Goal: Task Accomplishment & Management: Manage account settings

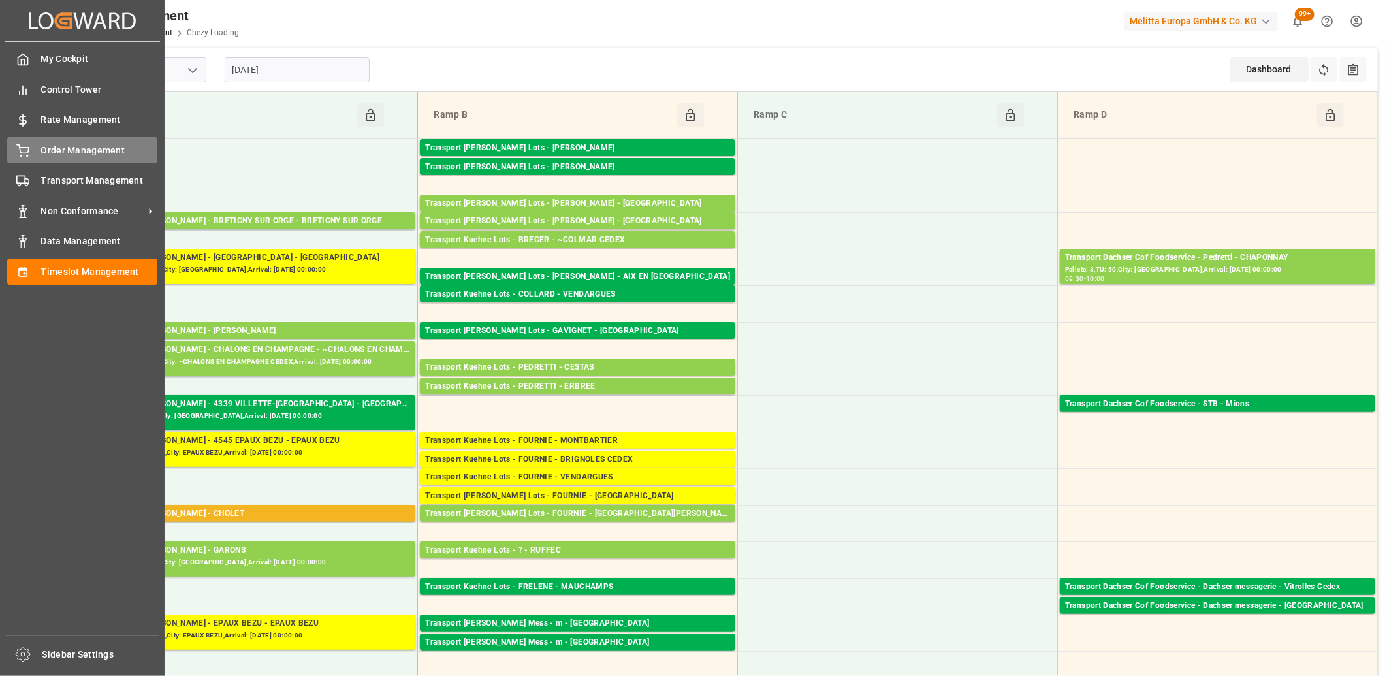
scroll to position [217, 0]
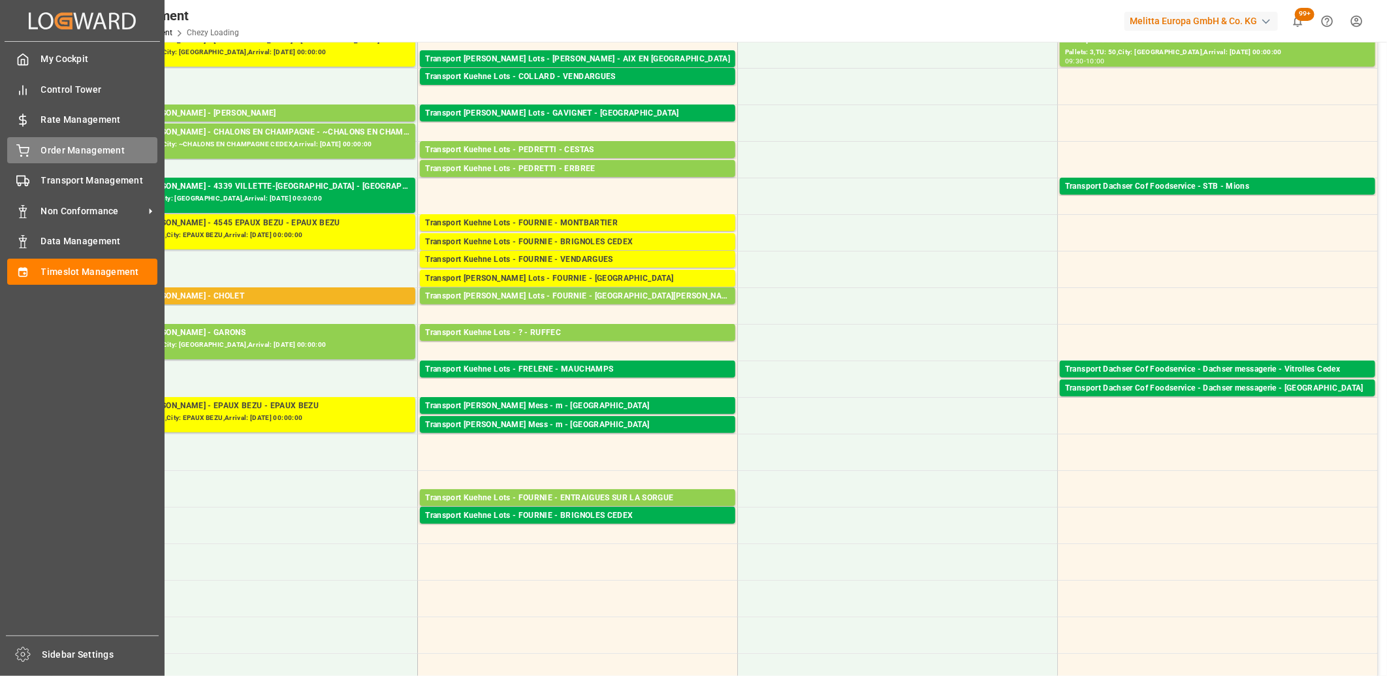
click at [27, 149] on icon at bounding box center [22, 150] width 13 height 13
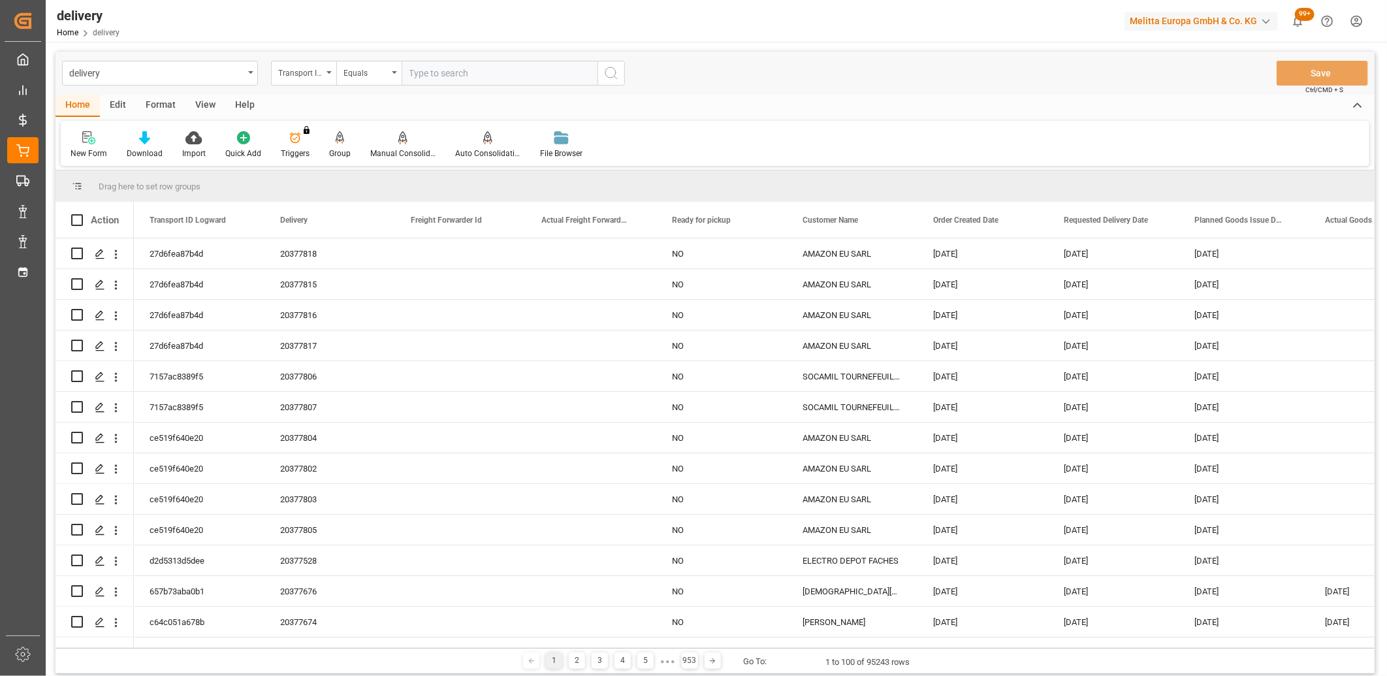
click at [336, 144] on div "Group" at bounding box center [339, 145] width 41 height 29
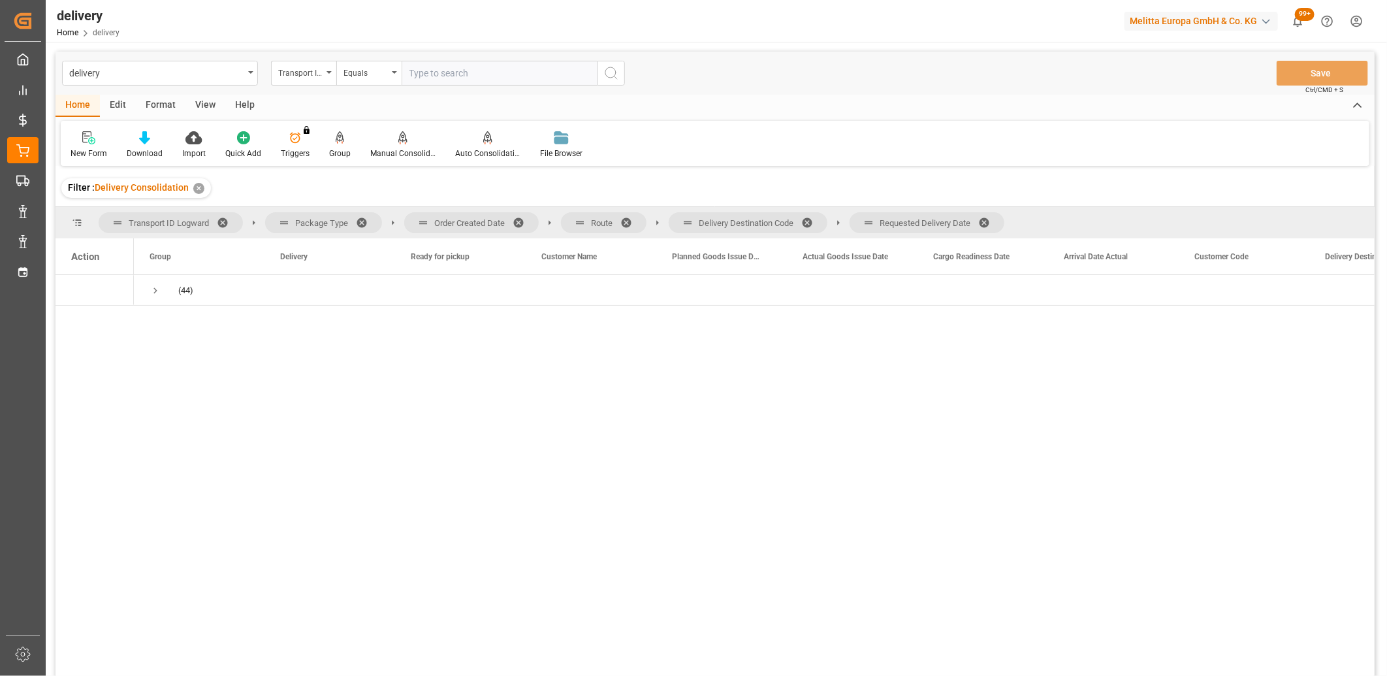
click at [990, 220] on span at bounding box center [988, 223] width 21 height 12
click at [810, 219] on span at bounding box center [811, 223] width 21 height 12
click at [629, 224] on span at bounding box center [630, 223] width 21 height 12
click at [520, 219] on span at bounding box center [522, 223] width 21 height 12
click at [155, 290] on span "Press SPACE to select this row." at bounding box center [155, 291] width 12 height 12
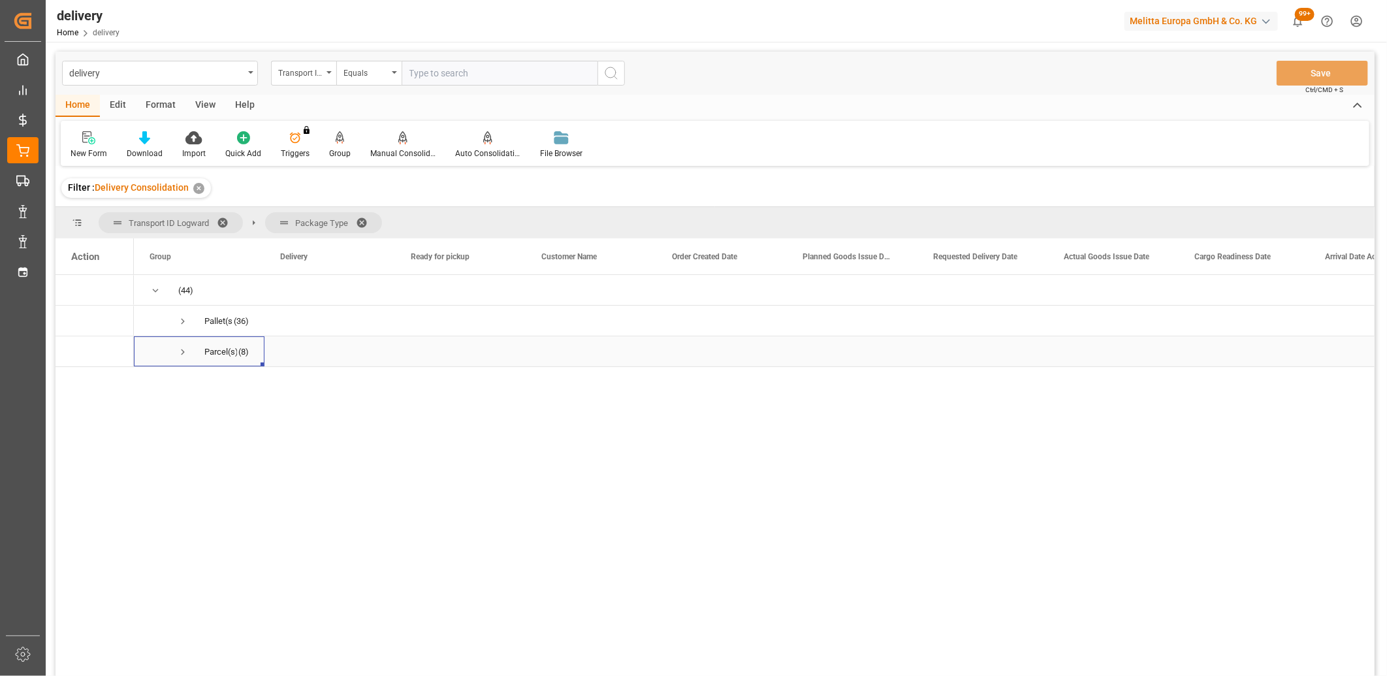
click at [180, 350] on span "Press SPACE to select this row." at bounding box center [183, 352] width 12 height 12
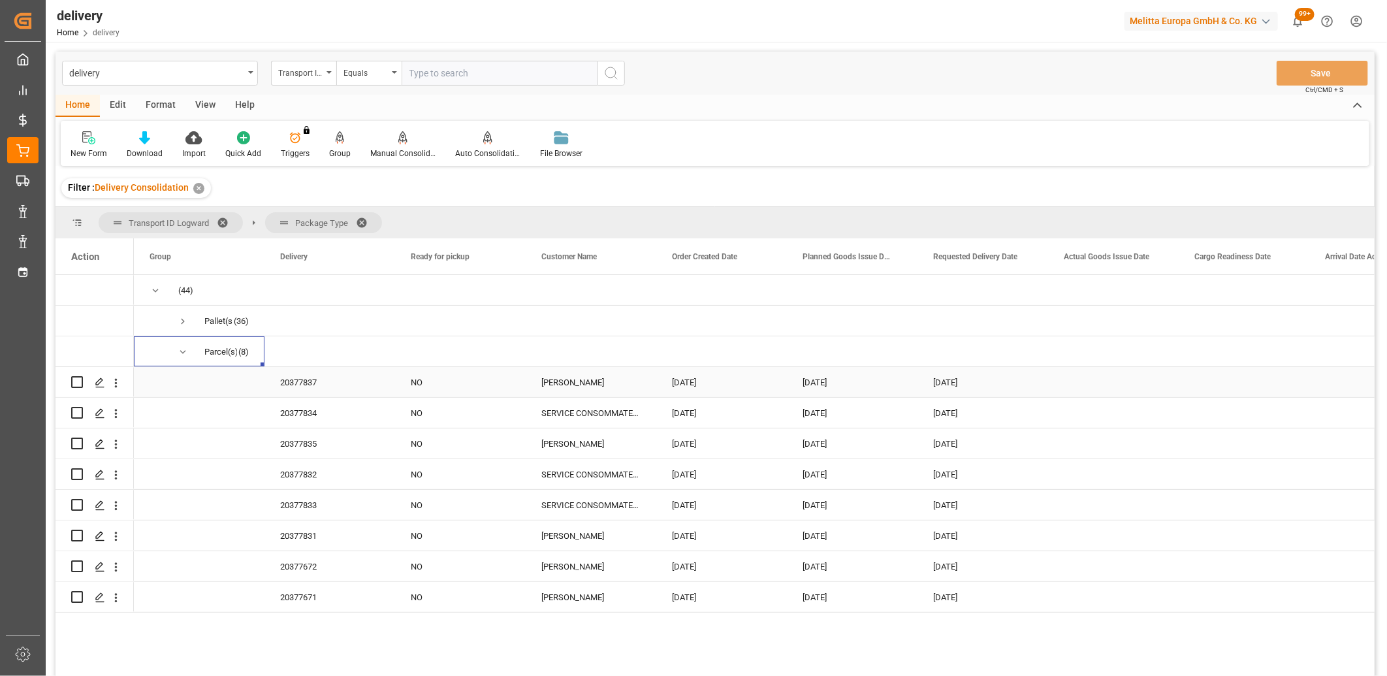
click at [77, 383] on input "Press Space to toggle row selection (unchecked)" at bounding box center [77, 382] width 12 height 12
checkbox input "true"
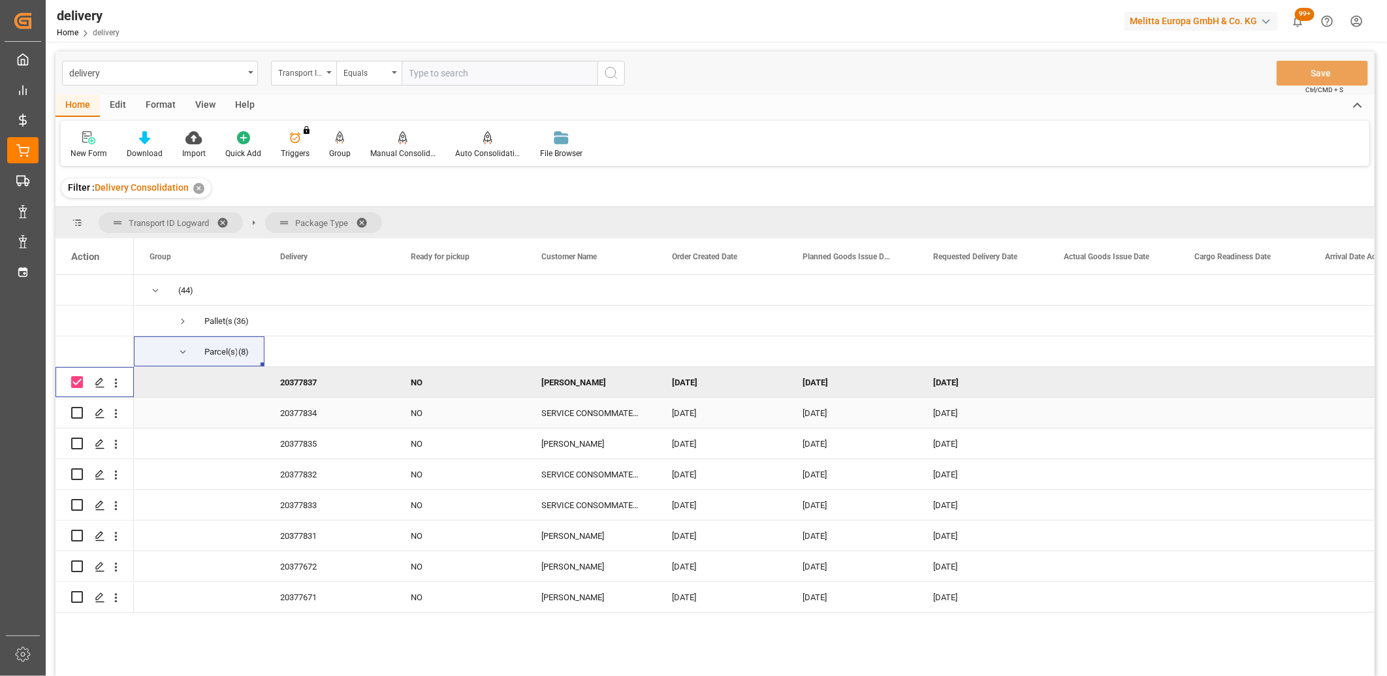
click at [74, 407] on input "Press Space to toggle row selection (unchecked)" at bounding box center [77, 413] width 12 height 12
checkbox input "true"
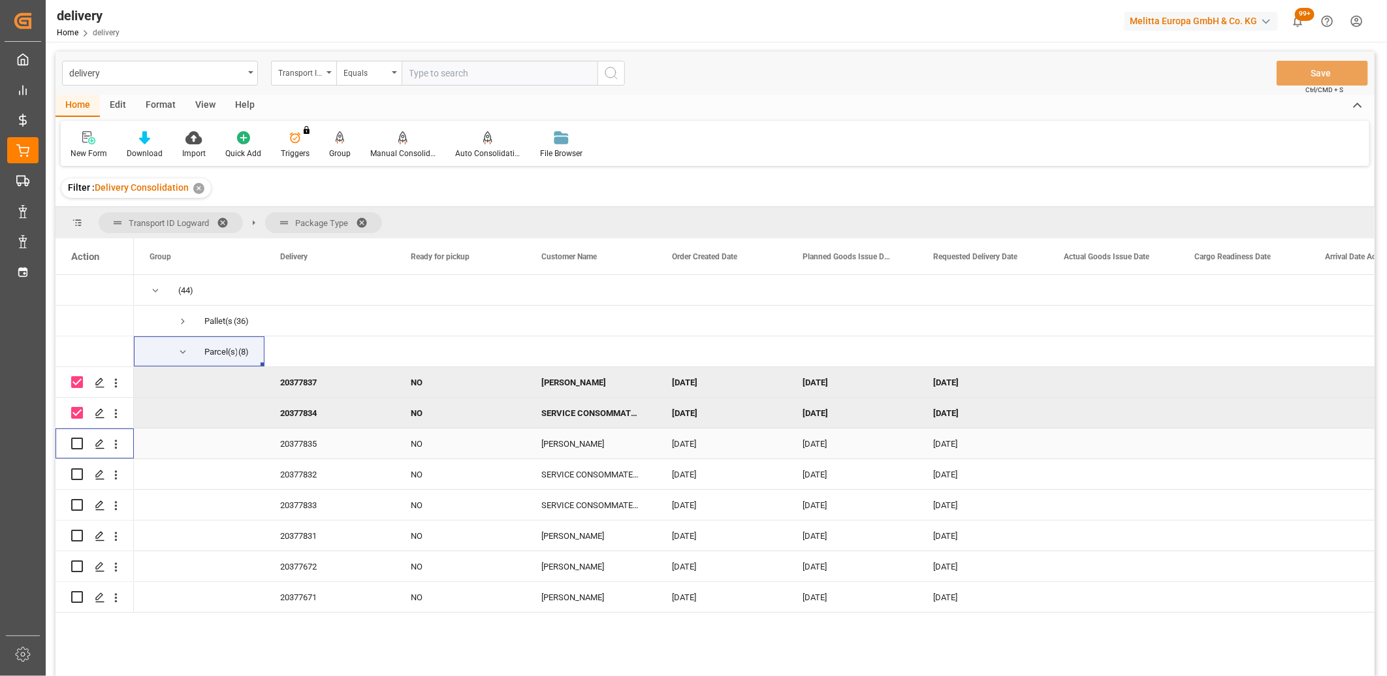
click at [76, 442] on input "Press Space to toggle row selection (unchecked)" at bounding box center [77, 443] width 12 height 12
checkbox input "true"
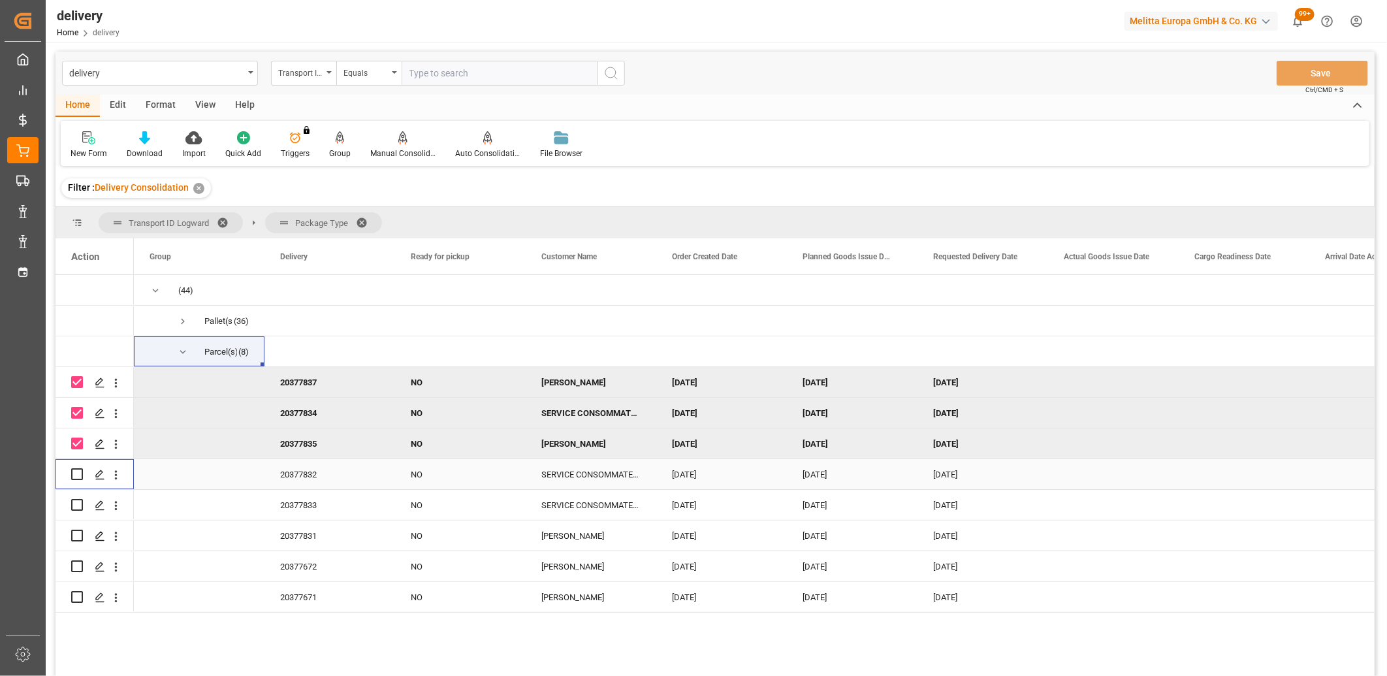
click at [73, 473] on input "Press Space to toggle row selection (unchecked)" at bounding box center [77, 474] width 12 height 12
checkbox input "true"
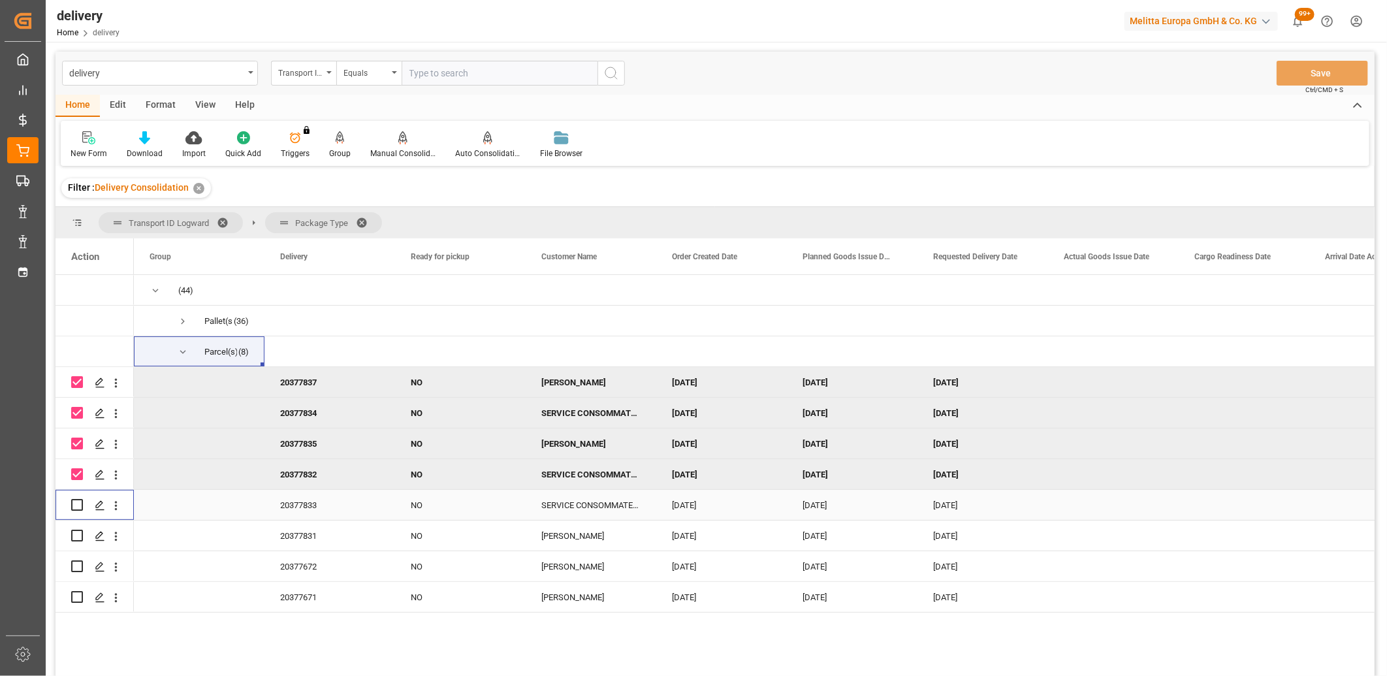
click at [75, 503] on input "Press Space to toggle row selection (unchecked)" at bounding box center [77, 505] width 12 height 12
checkbox input "true"
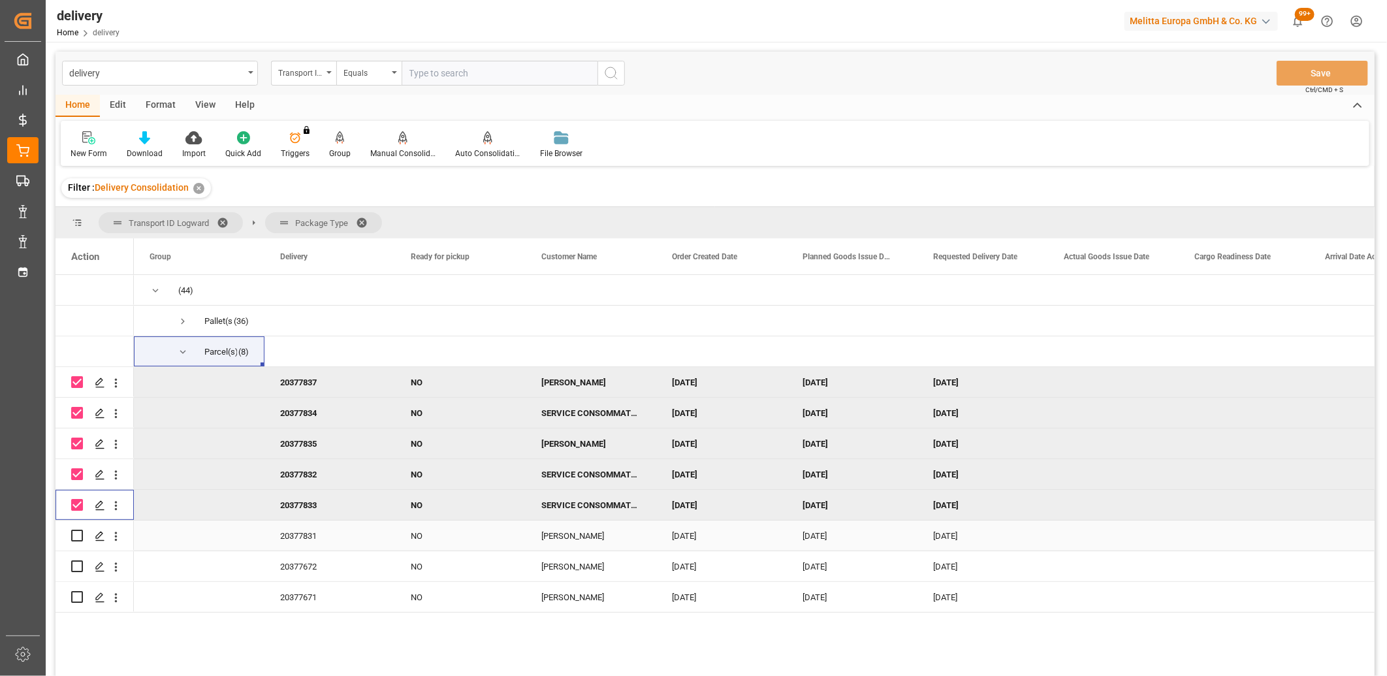
click at [76, 539] on input "Press Space to toggle row selection (unchecked)" at bounding box center [77, 535] width 12 height 12
checkbox input "true"
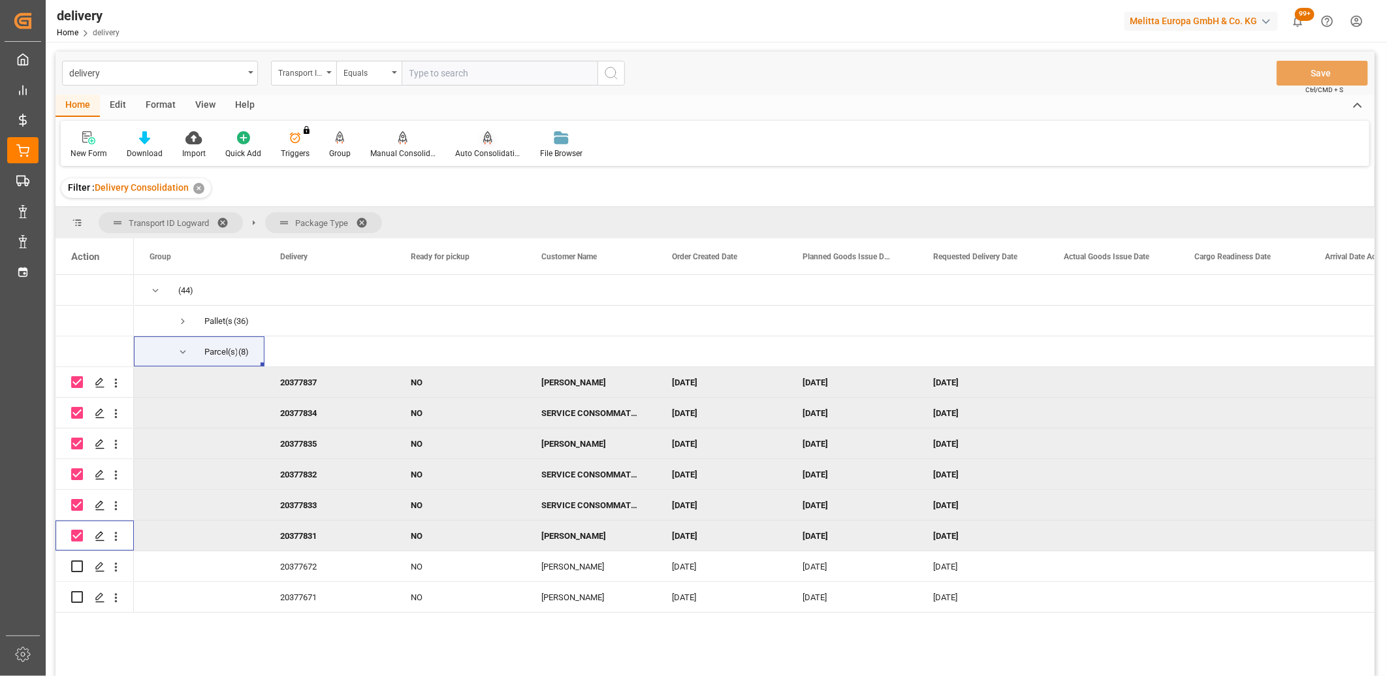
click at [487, 153] on div "Auto Consolidation" at bounding box center [487, 154] width 65 height 12
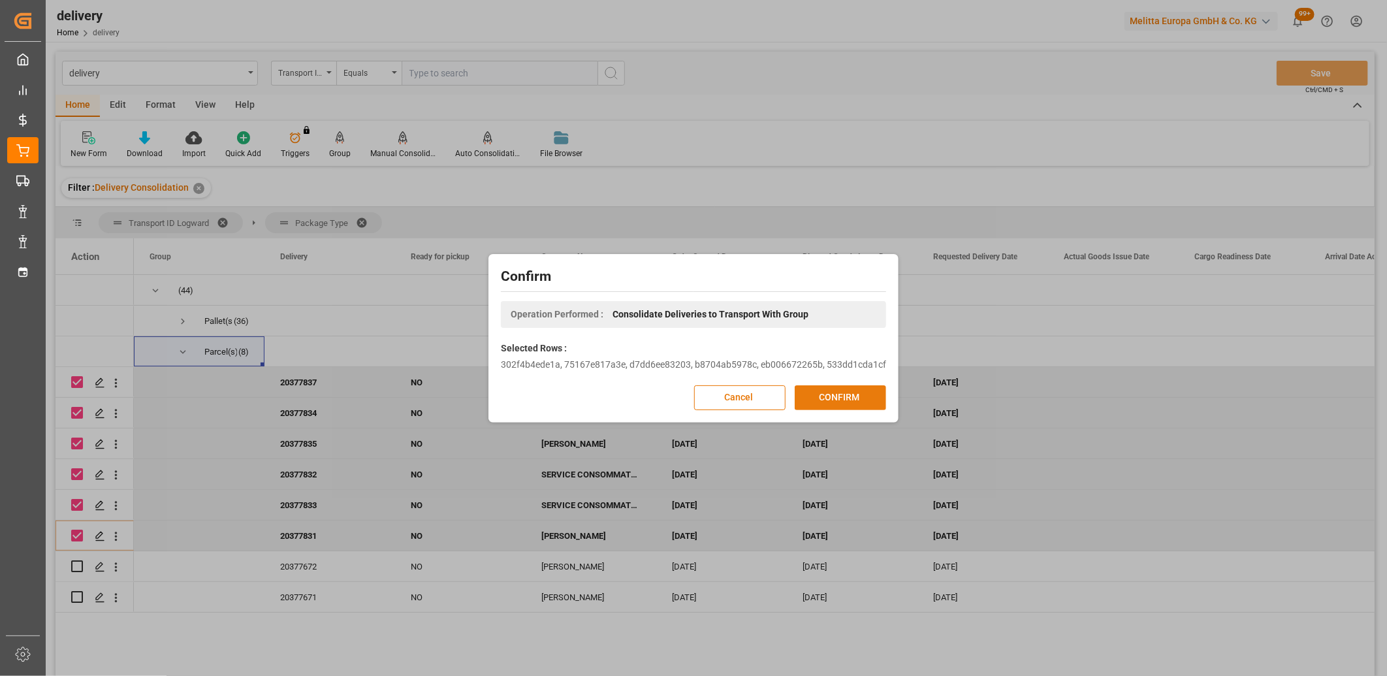
click at [828, 394] on button "CONFIRM" at bounding box center [839, 397] width 91 height 25
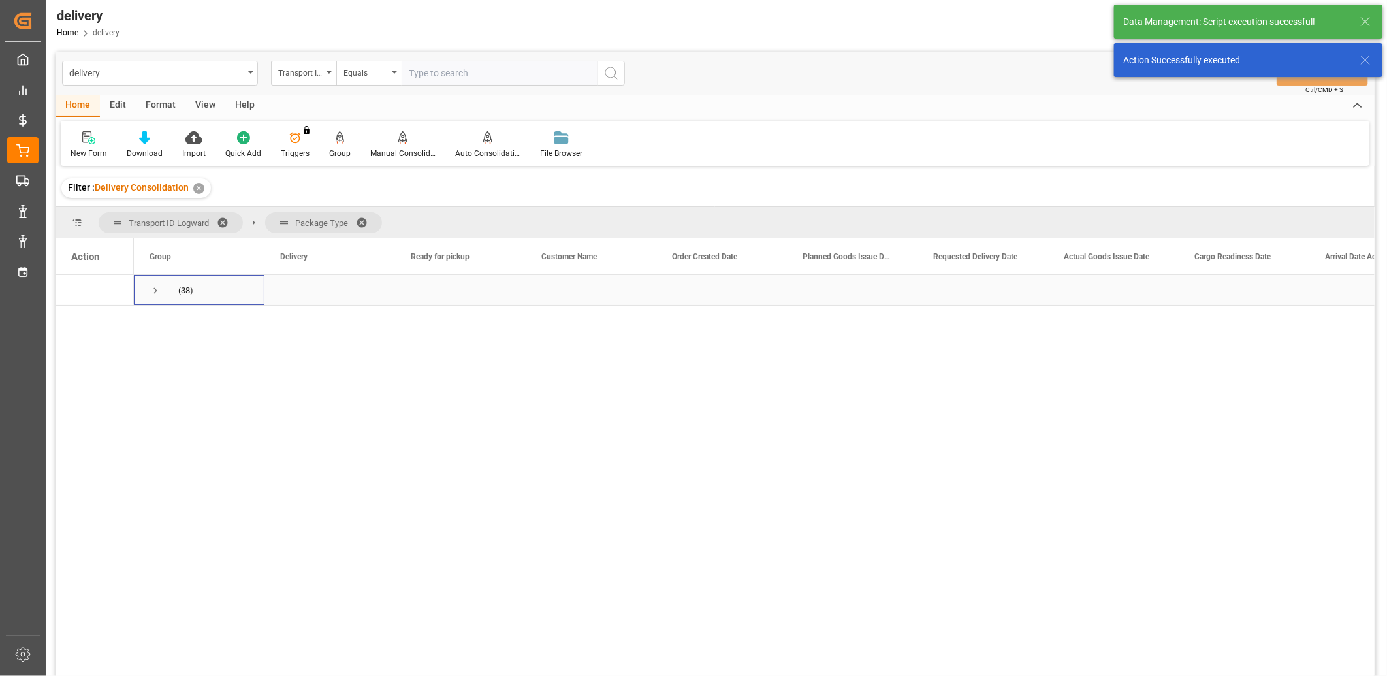
click at [151, 292] on span "Press SPACE to select this row." at bounding box center [155, 291] width 12 height 12
click at [179, 323] on span "Press SPACE to select this row." at bounding box center [183, 321] width 12 height 12
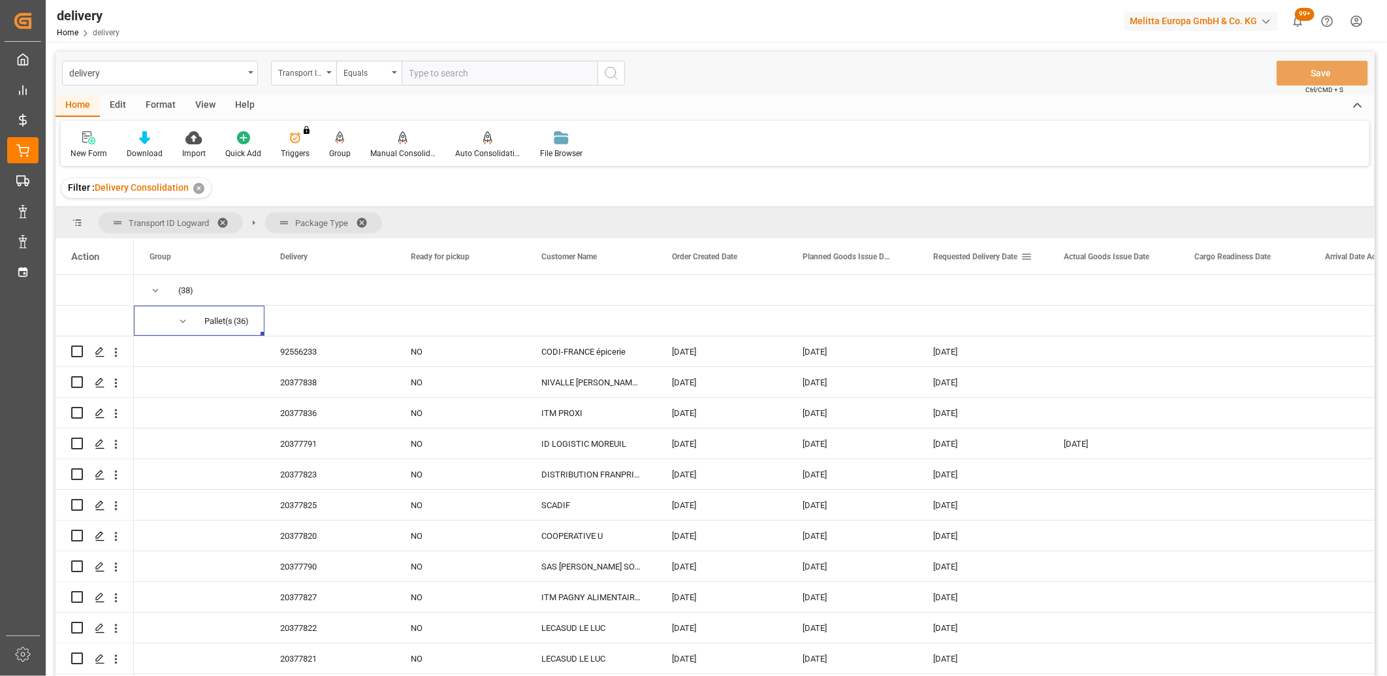
click at [962, 261] on div "Requested Delivery Date" at bounding box center [976, 256] width 87 height 36
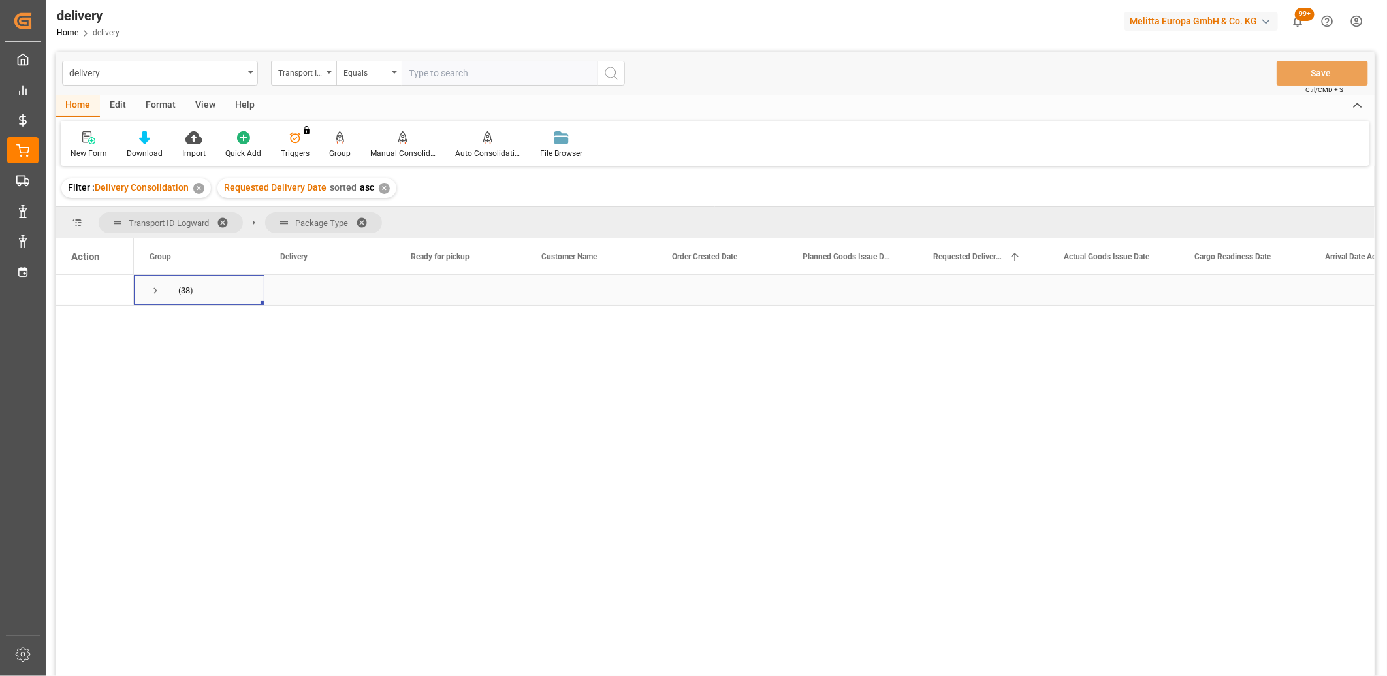
click at [155, 289] on span "Press SPACE to select this row." at bounding box center [155, 291] width 12 height 12
click at [184, 324] on span "Press SPACE to select this row." at bounding box center [183, 321] width 12 height 12
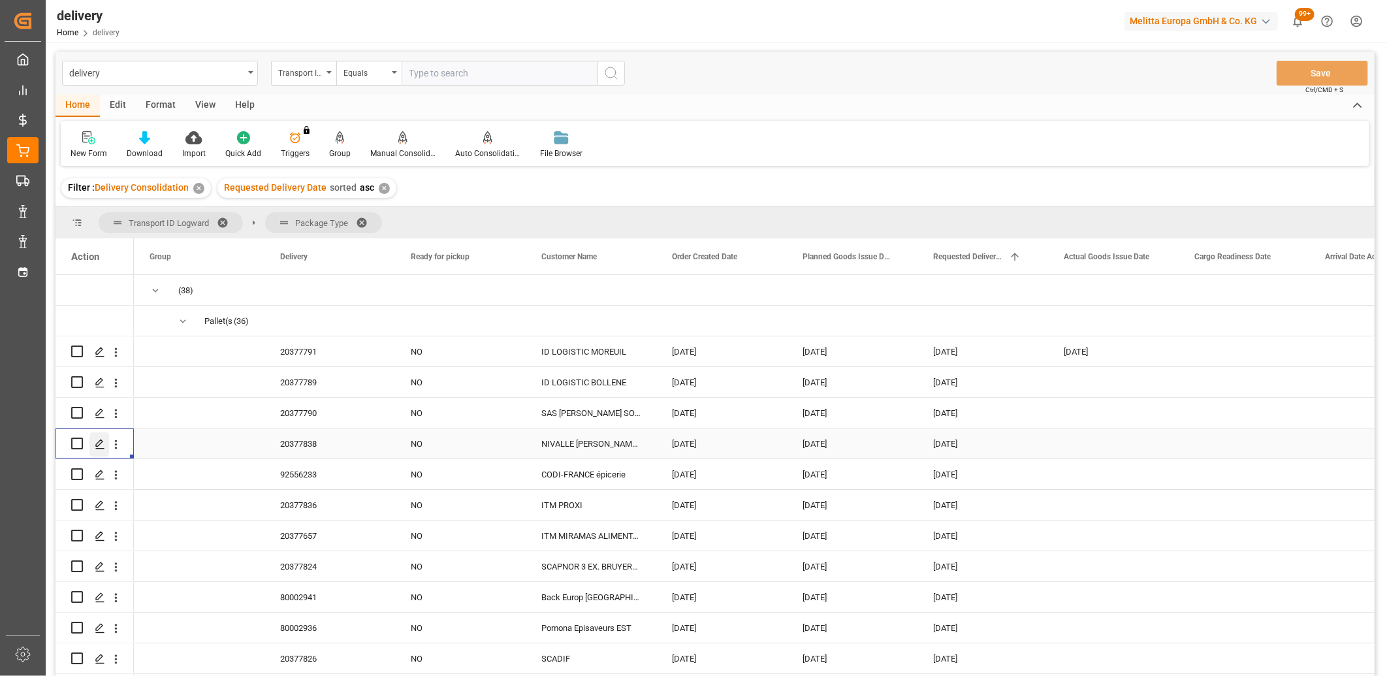
click at [99, 443] on icon "Press SPACE to select this row." at bounding box center [100, 444] width 10 height 10
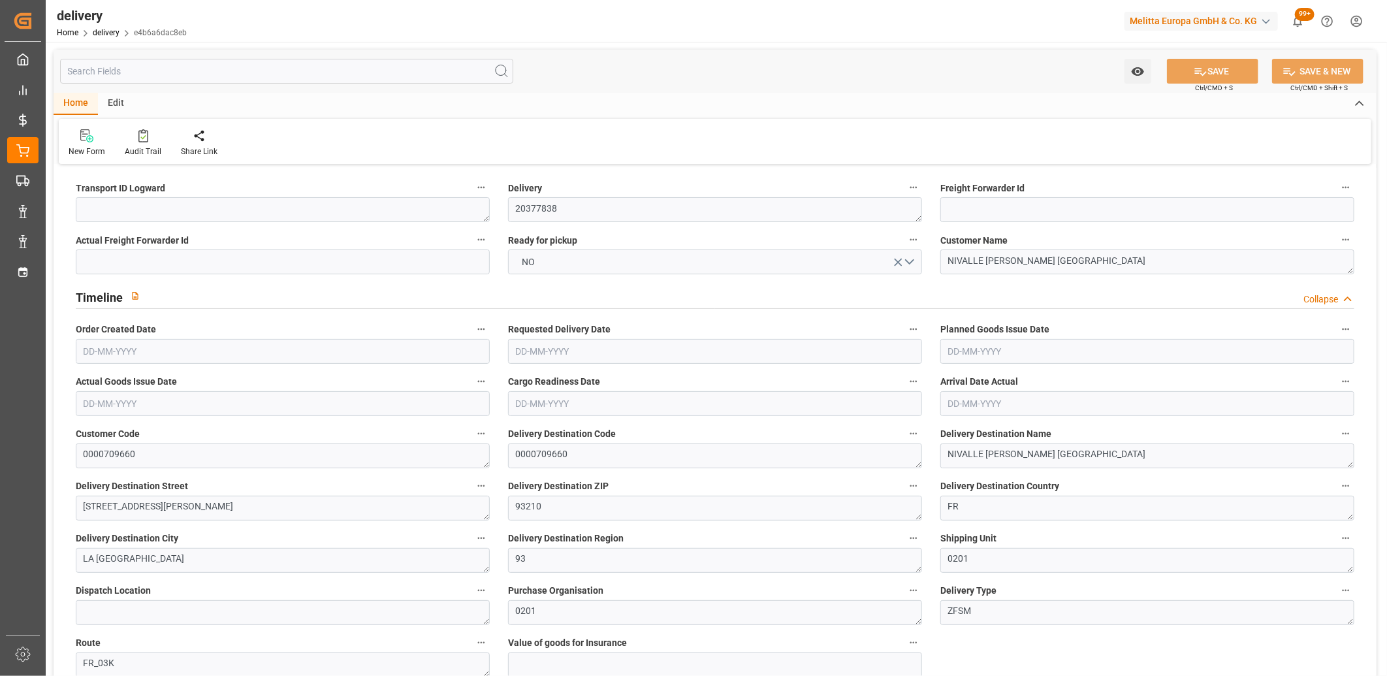
type input "[DATE]"
type input "[DATE] 12:01"
click at [145, 207] on textarea at bounding box center [283, 209] width 414 height 25
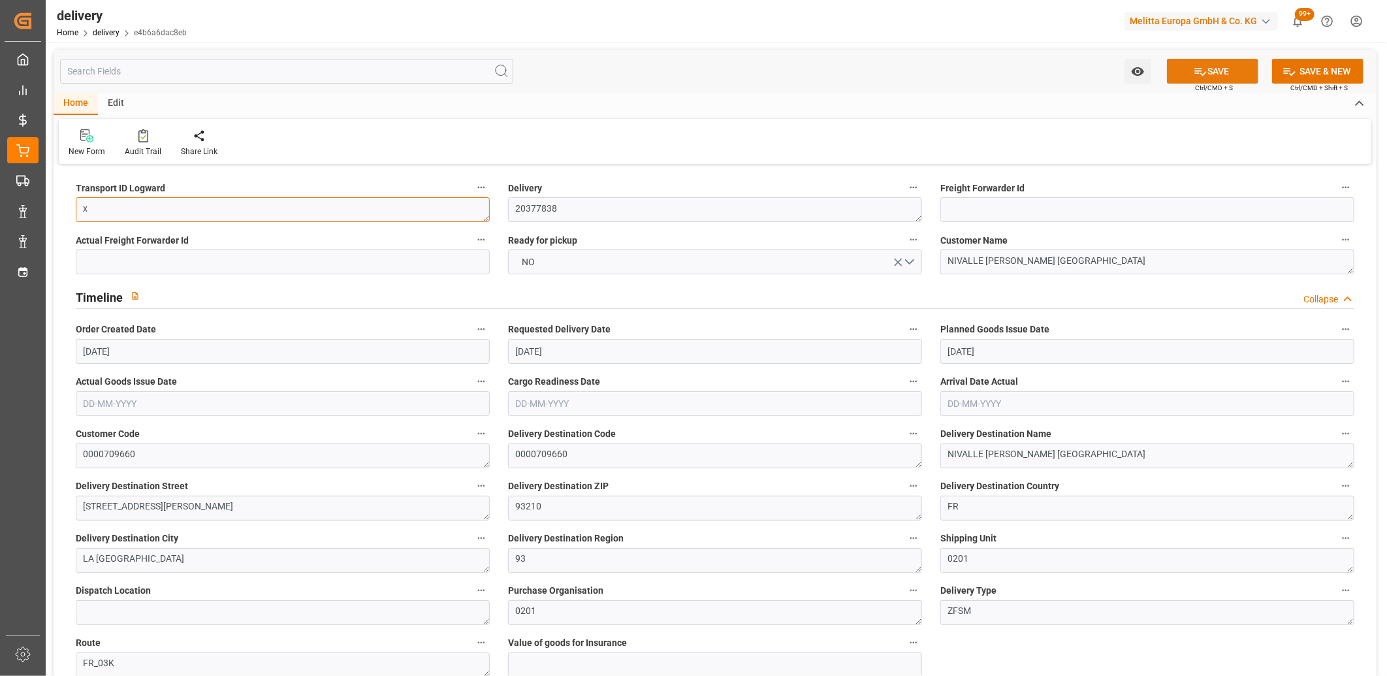
type textarea "x"
click at [1204, 68] on icon at bounding box center [1200, 72] width 14 height 14
type textarea "x ~ Pallet(s) ~ [DATE] 00:00:00 ~ FR_03K ~ [DATE] 00:00:00~0000709660"
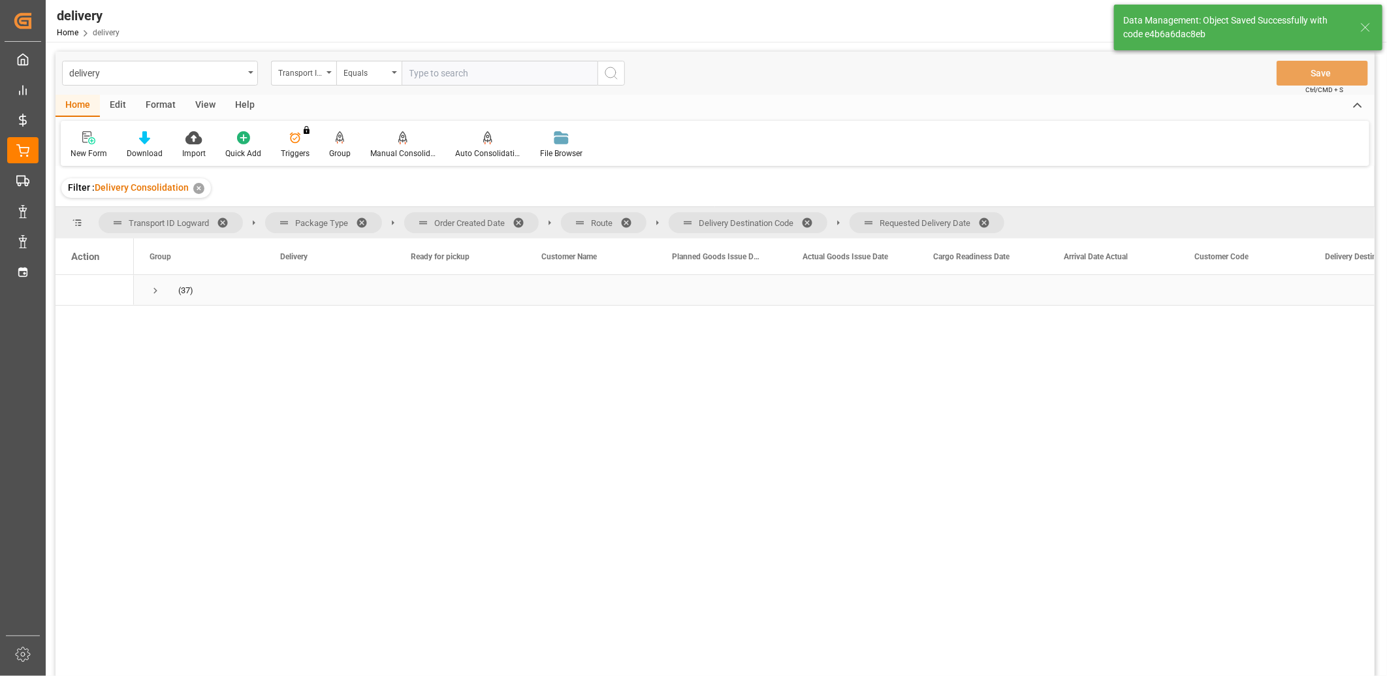
click at [155, 291] on span "Press SPACE to select this row." at bounding box center [155, 291] width 12 height 12
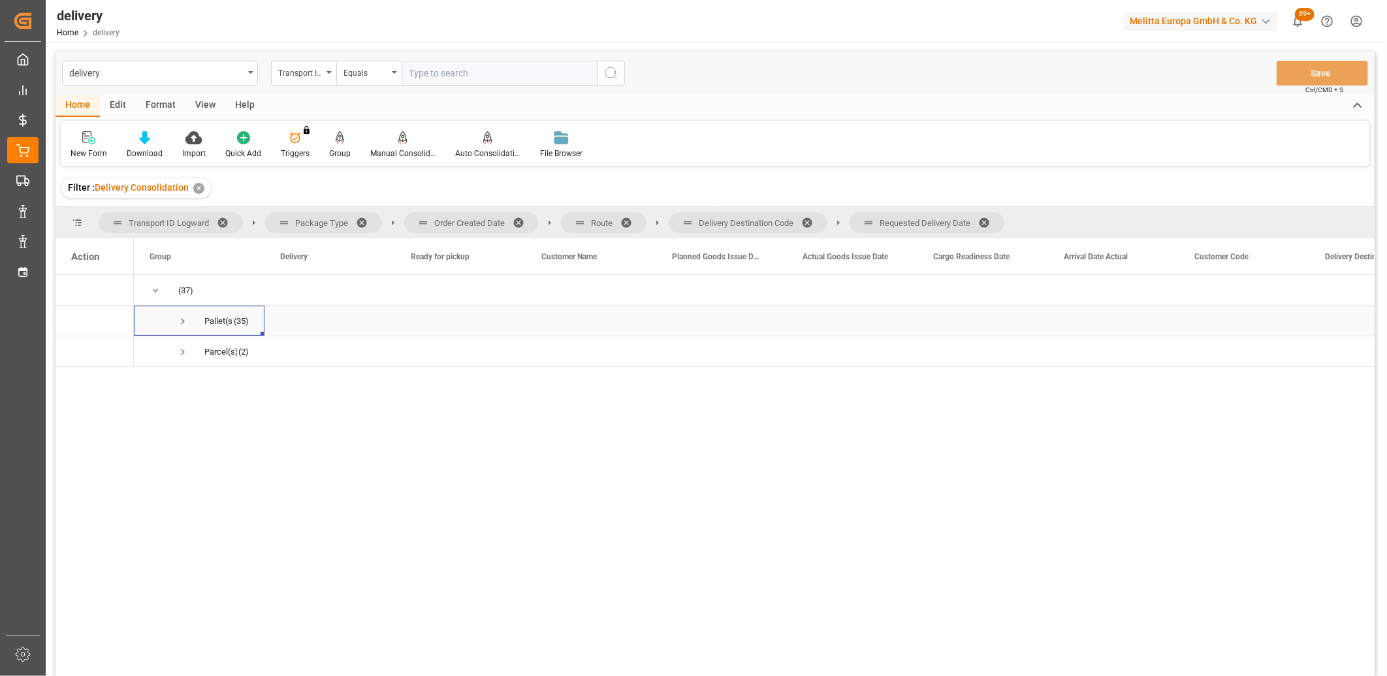
click at [178, 321] on span "Press SPACE to select this row." at bounding box center [183, 321] width 12 height 12
click at [990, 219] on span at bounding box center [988, 223] width 21 height 12
click at [813, 220] on span at bounding box center [811, 223] width 21 height 12
click at [629, 220] on span at bounding box center [630, 223] width 21 height 12
click at [525, 217] on span at bounding box center [522, 223] width 21 height 12
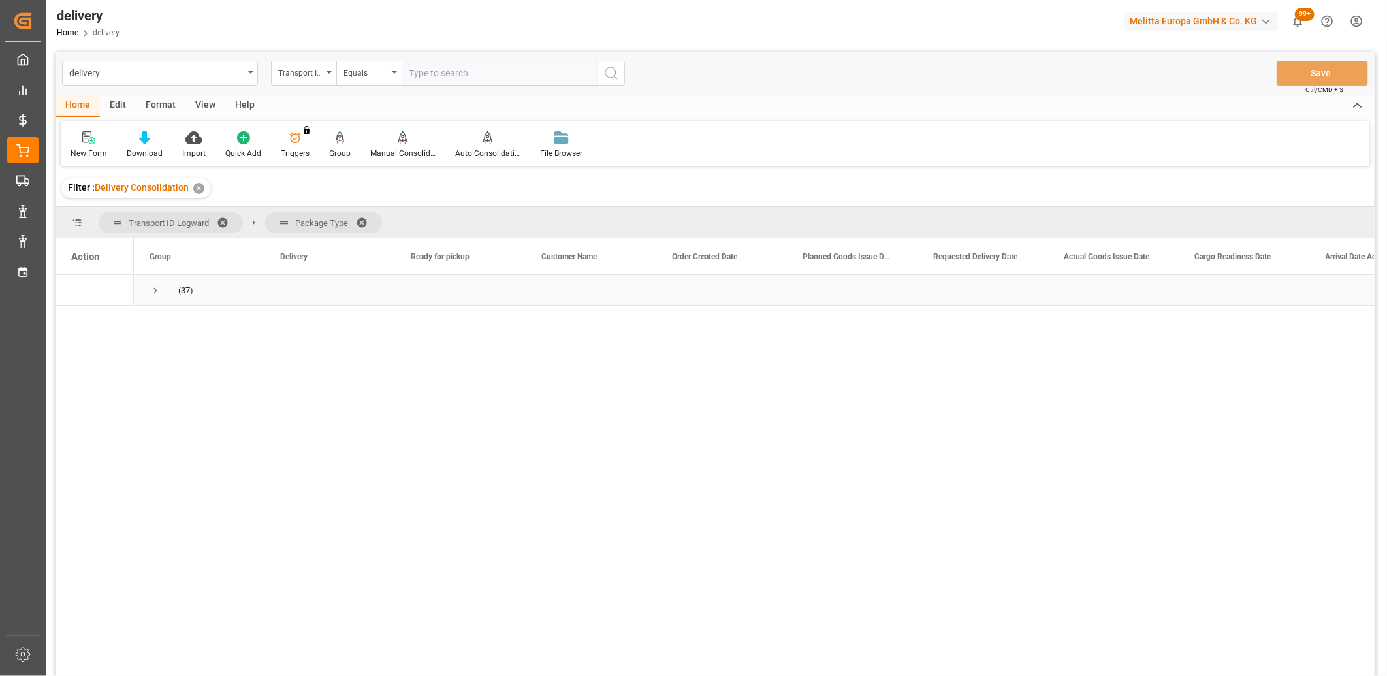
click at [149, 291] on div "(37)" at bounding box center [199, 290] width 131 height 30
click at [155, 291] on span "Press SPACE to select this row." at bounding box center [155, 291] width 12 height 12
click at [187, 322] on span "Press SPACE to select this row." at bounding box center [183, 321] width 12 height 12
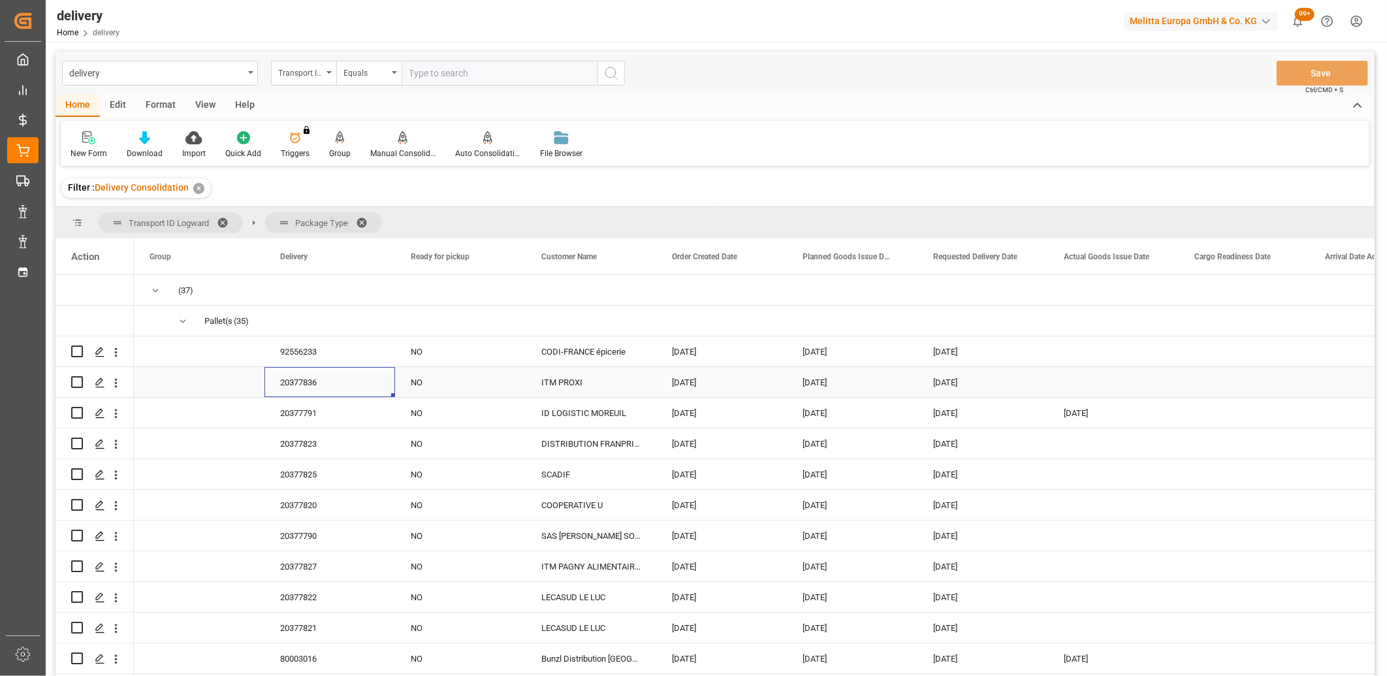
click at [292, 381] on div "20377836" at bounding box center [329, 382] width 131 height 30
click at [292, 408] on div "20377791" at bounding box center [329, 413] width 131 height 30
click at [99, 413] on polygon "Press SPACE to select this row." at bounding box center [99, 412] width 7 height 7
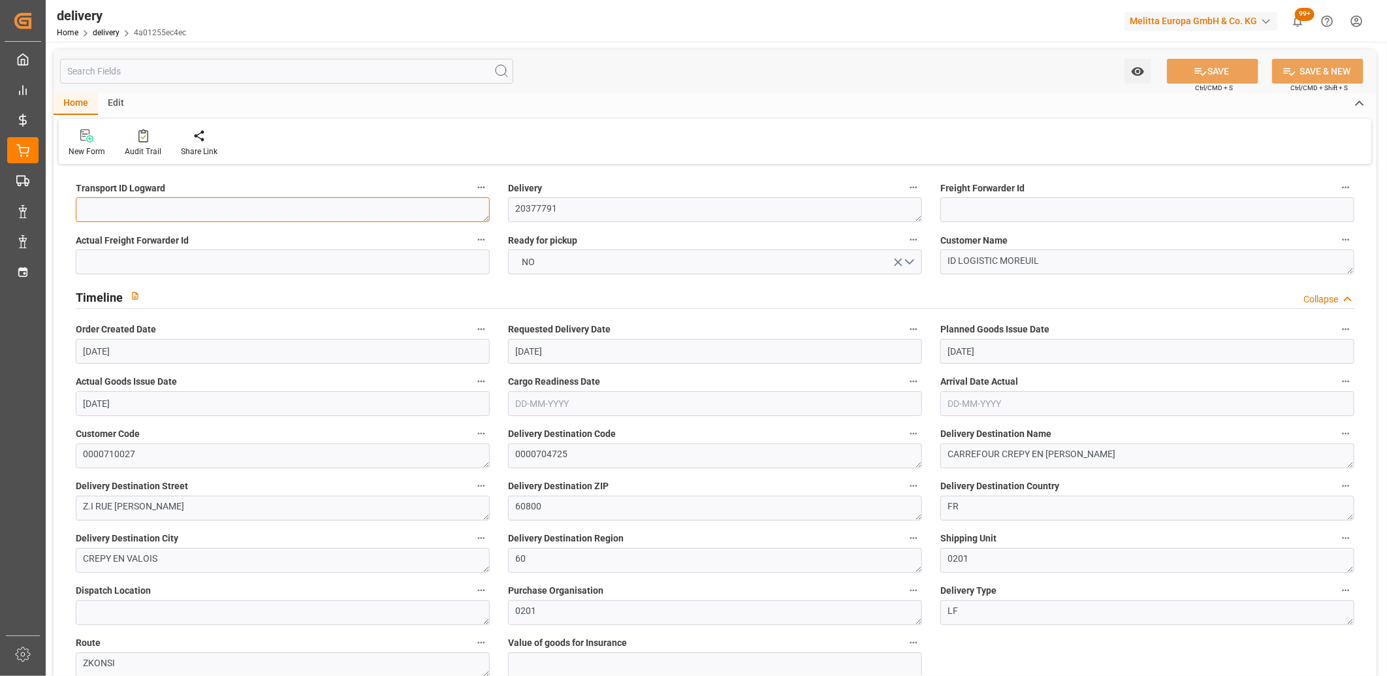
click at [115, 213] on textarea at bounding box center [283, 209] width 414 height 25
type textarea "x"
click at [1219, 70] on button "SAVE" at bounding box center [1212, 71] width 91 height 25
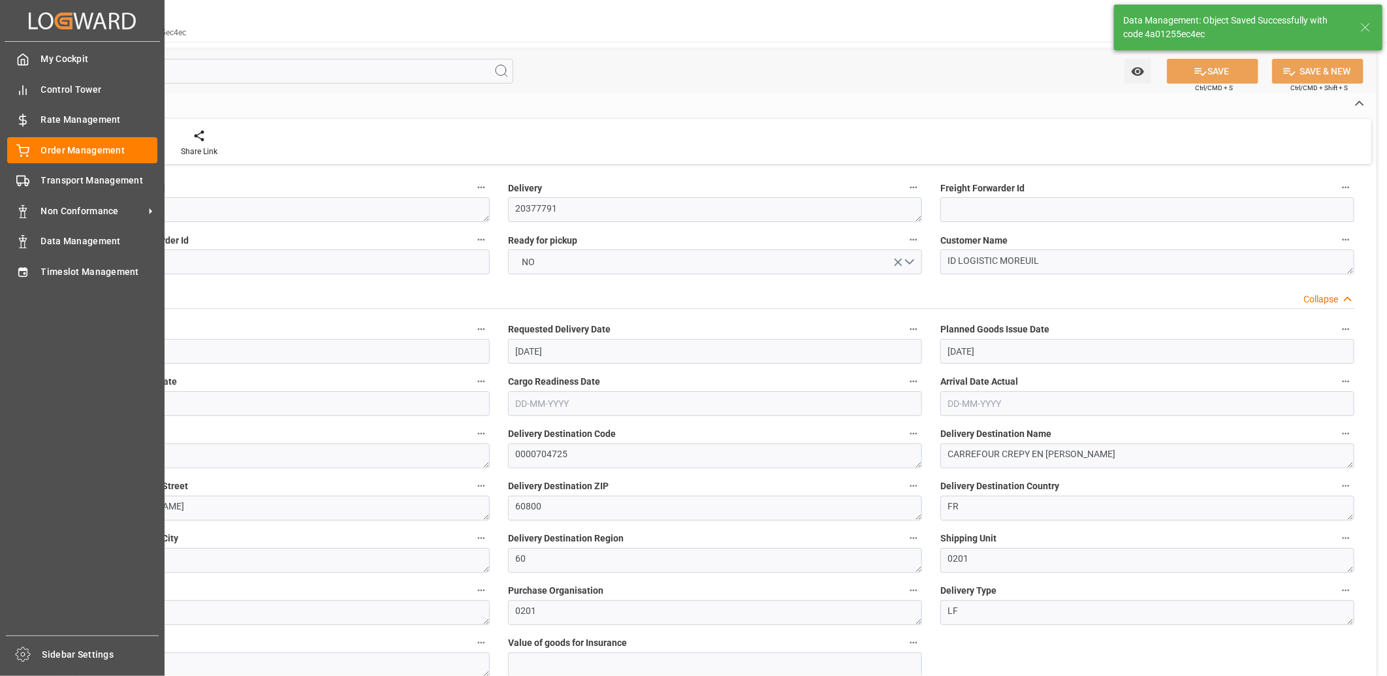
type textarea "x ~ Pallet(s) ~ [DATE] 00:00:00 ~ ZKONSI ~ [DATE] 00:00:00~0000704725"
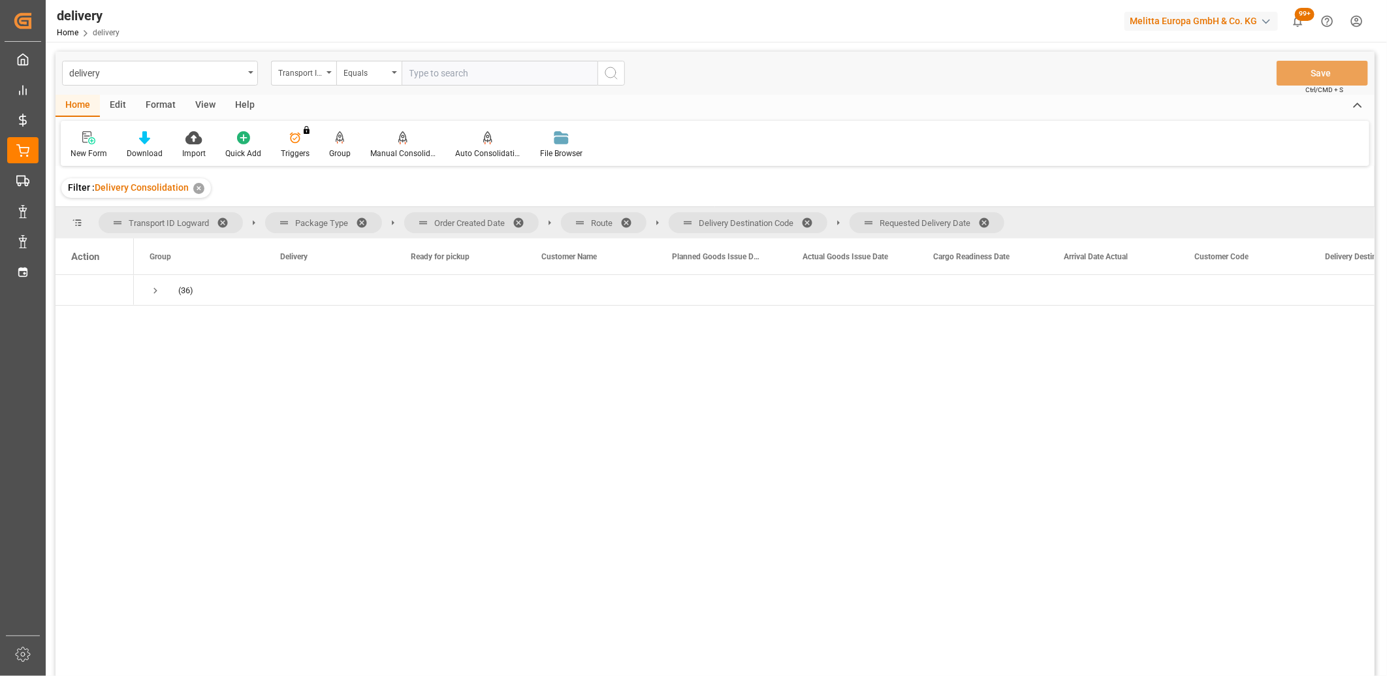
click at [990, 219] on span at bounding box center [988, 223] width 21 height 12
click at [811, 217] on span at bounding box center [811, 223] width 21 height 12
click at [629, 217] on span at bounding box center [630, 223] width 21 height 12
click at [519, 217] on span at bounding box center [522, 223] width 21 height 12
click at [153, 289] on span "Press SPACE to select this row." at bounding box center [155, 291] width 12 height 12
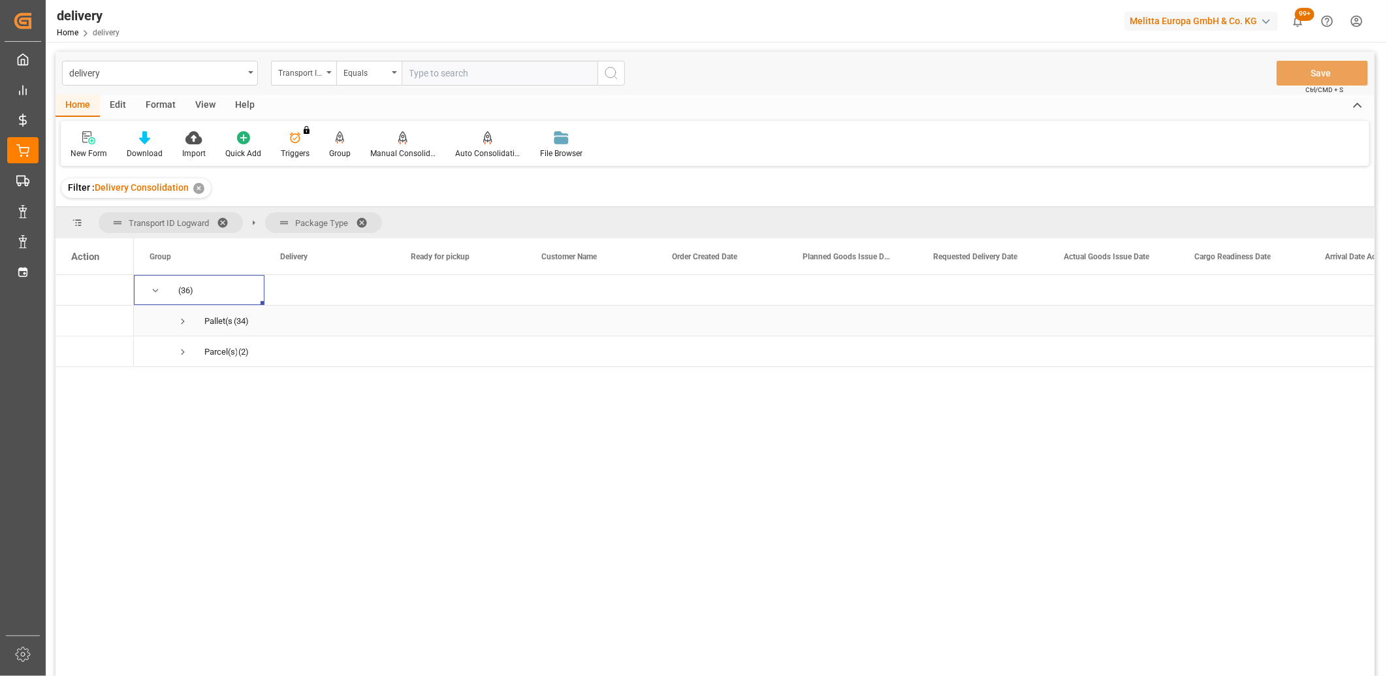
click at [178, 321] on span "Press SPACE to select this row." at bounding box center [183, 321] width 12 height 12
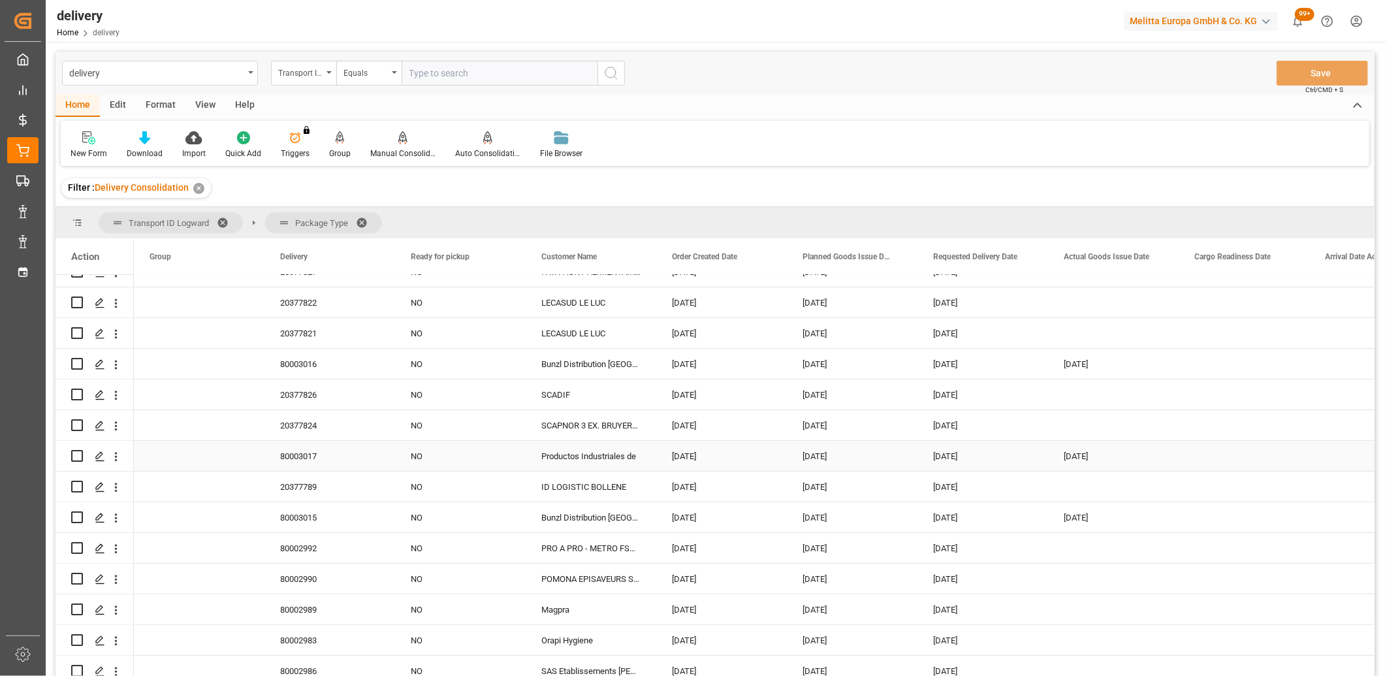
scroll to position [290, 0]
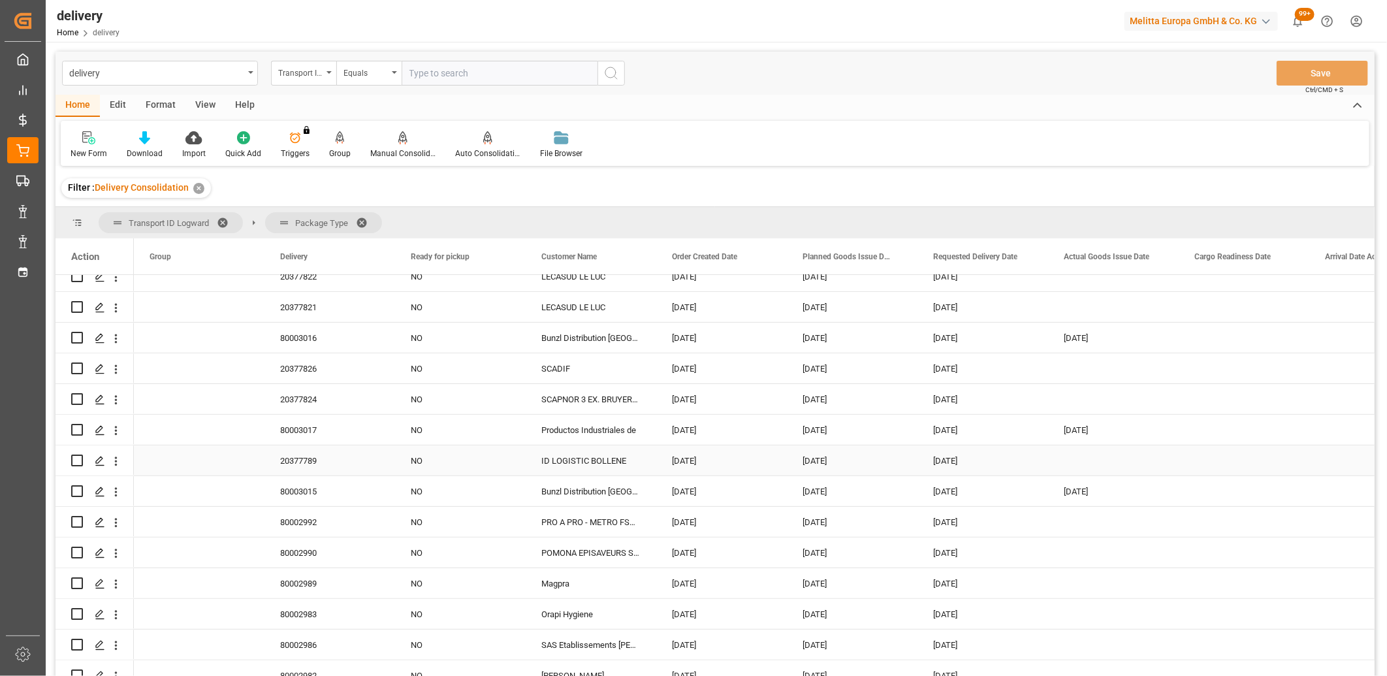
click at [302, 465] on div "20377789" at bounding box center [329, 460] width 131 height 30
click at [100, 461] on icon "Press SPACE to select this row." at bounding box center [100, 461] width 10 height 10
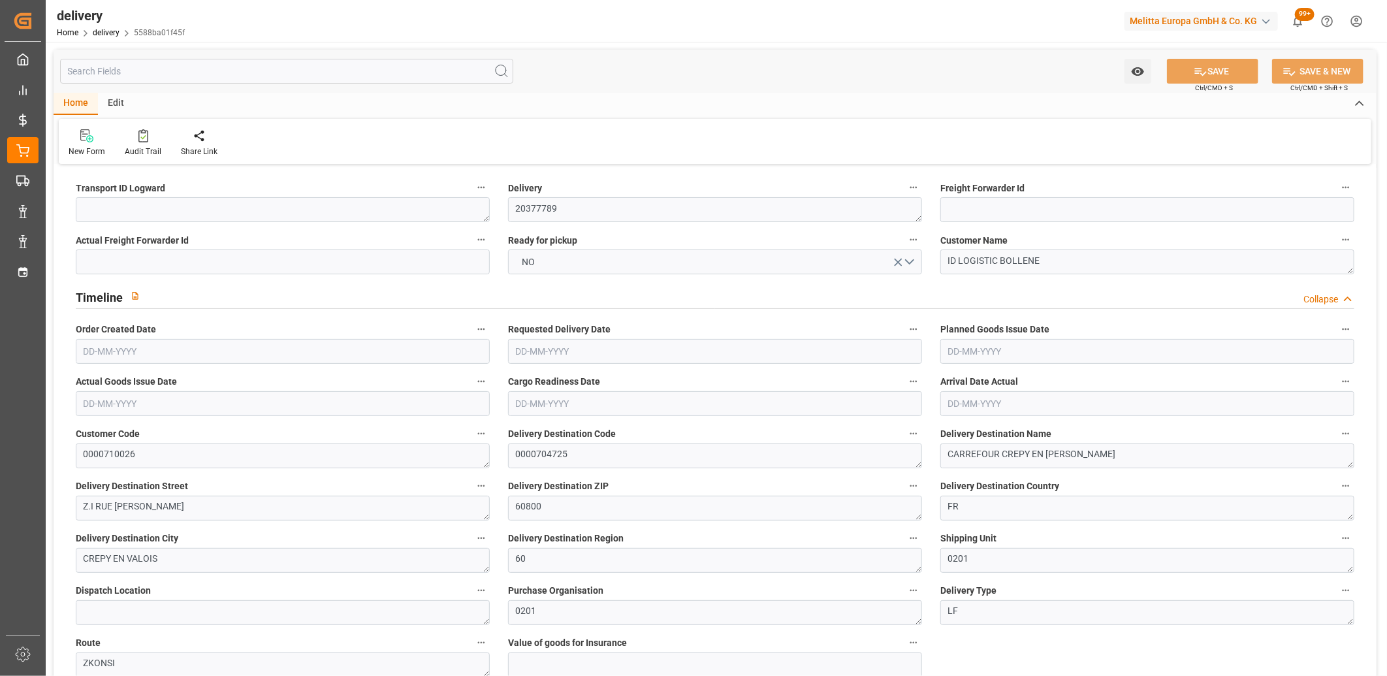
type input "[DATE]"
type input "[DATE] 11:01"
click at [165, 212] on textarea at bounding box center [283, 209] width 414 height 25
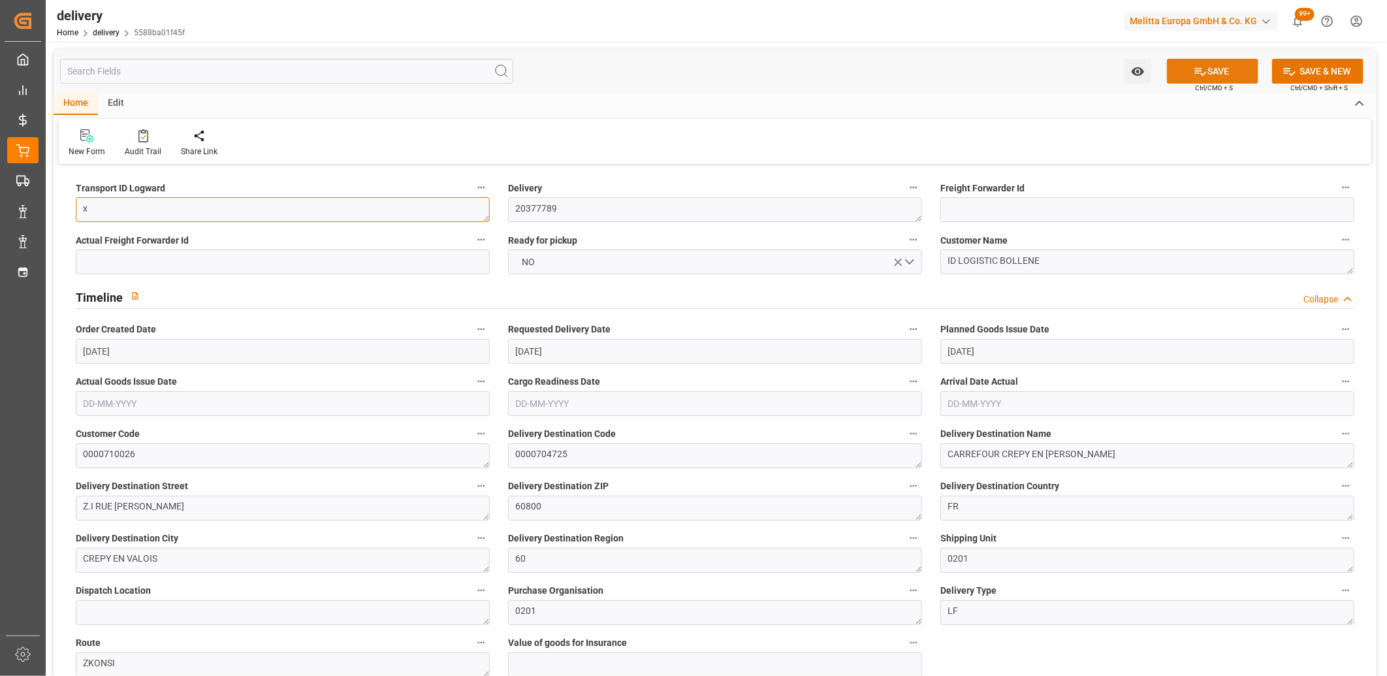
type textarea "x"
click at [1199, 66] on icon at bounding box center [1200, 72] width 14 height 14
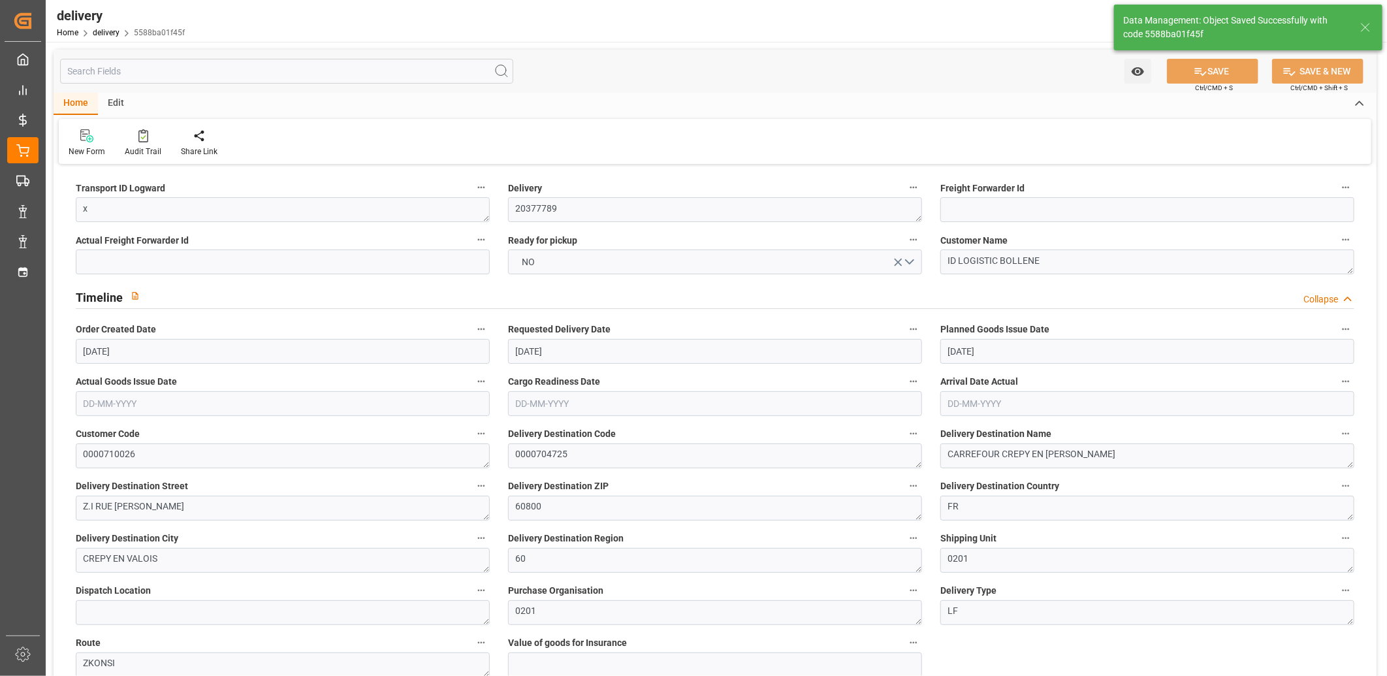
type textarea "x ~ Pallet(s) ~ [DATE] 00:00:00 ~ ZKONSI ~ [DATE] 00:00:00~0000704725"
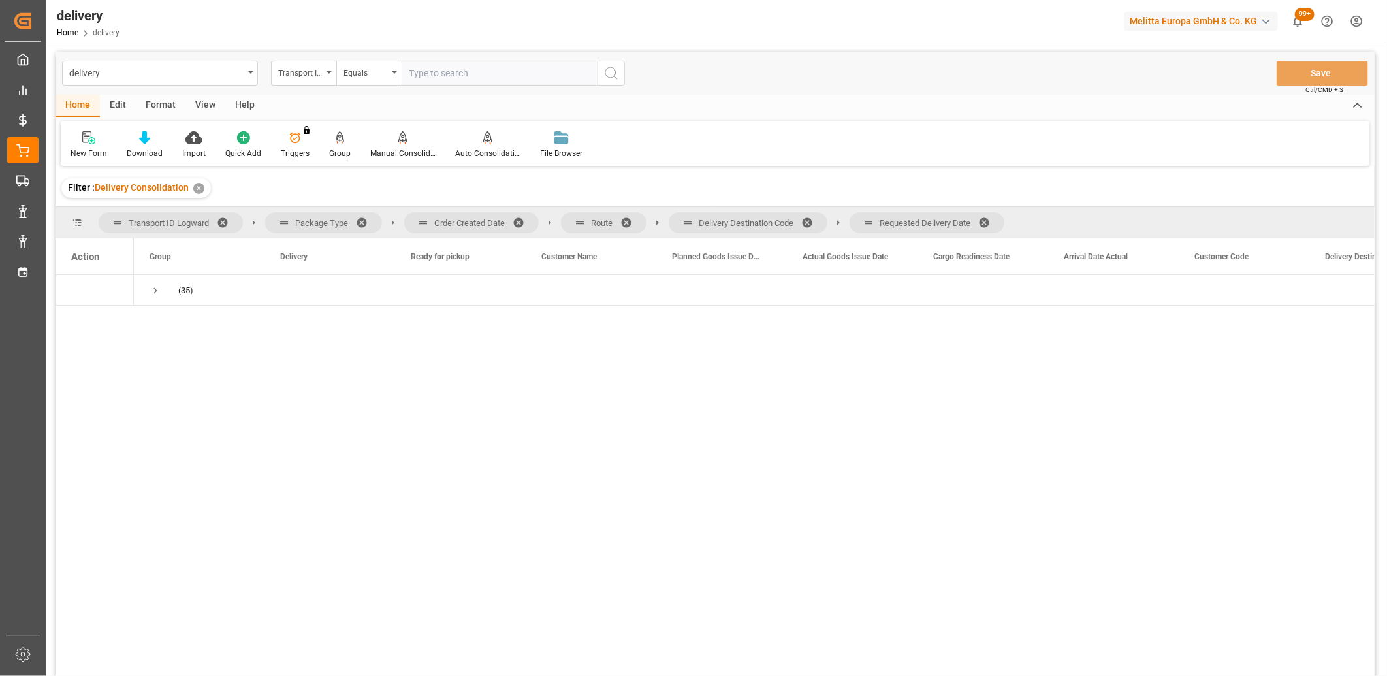
click at [991, 225] on span at bounding box center [988, 223] width 21 height 12
click at [815, 223] on span at bounding box center [811, 223] width 21 height 12
click at [627, 217] on span at bounding box center [630, 223] width 21 height 12
click at [512, 221] on span "Order Created Date" at bounding box center [471, 222] width 134 height 21
click at [520, 224] on span at bounding box center [522, 223] width 21 height 12
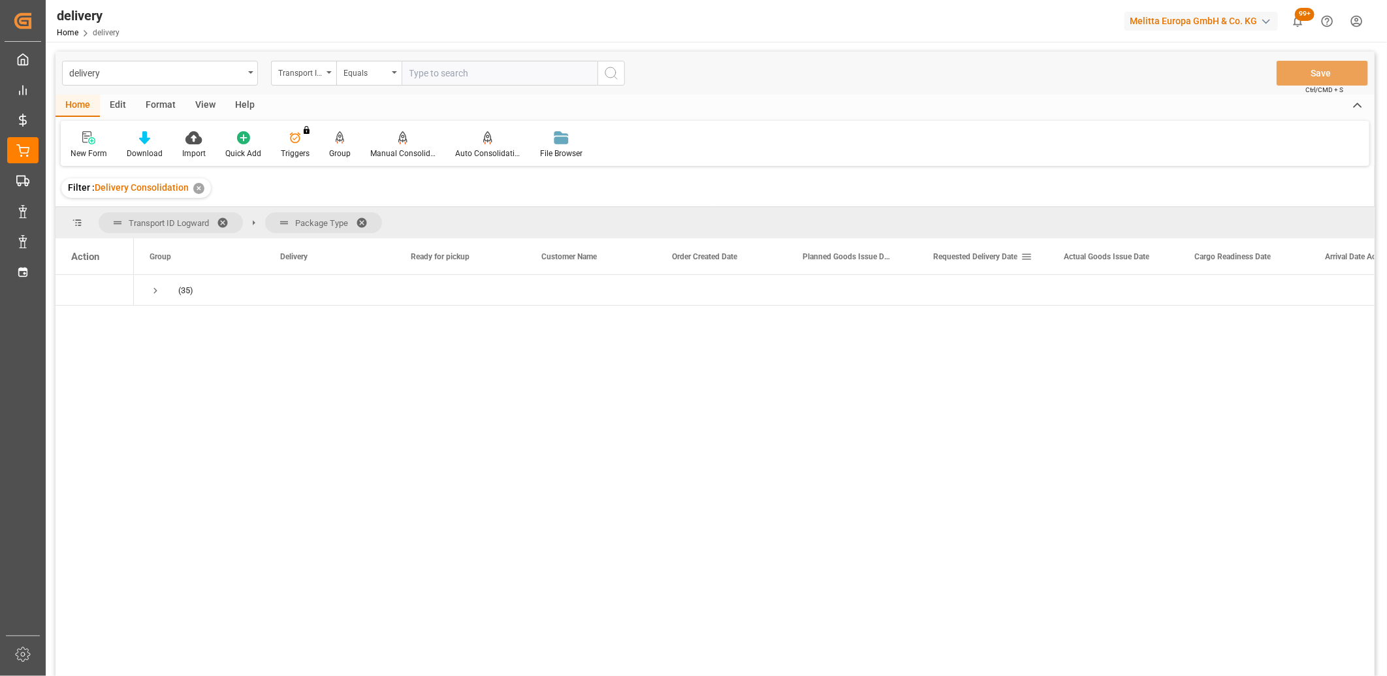
click at [941, 257] on span "Requested Delivery Date" at bounding box center [975, 256] width 84 height 9
click at [154, 289] on span "Press SPACE to select this row." at bounding box center [155, 291] width 12 height 12
click at [181, 323] on span "Press SPACE to select this row." at bounding box center [183, 321] width 12 height 12
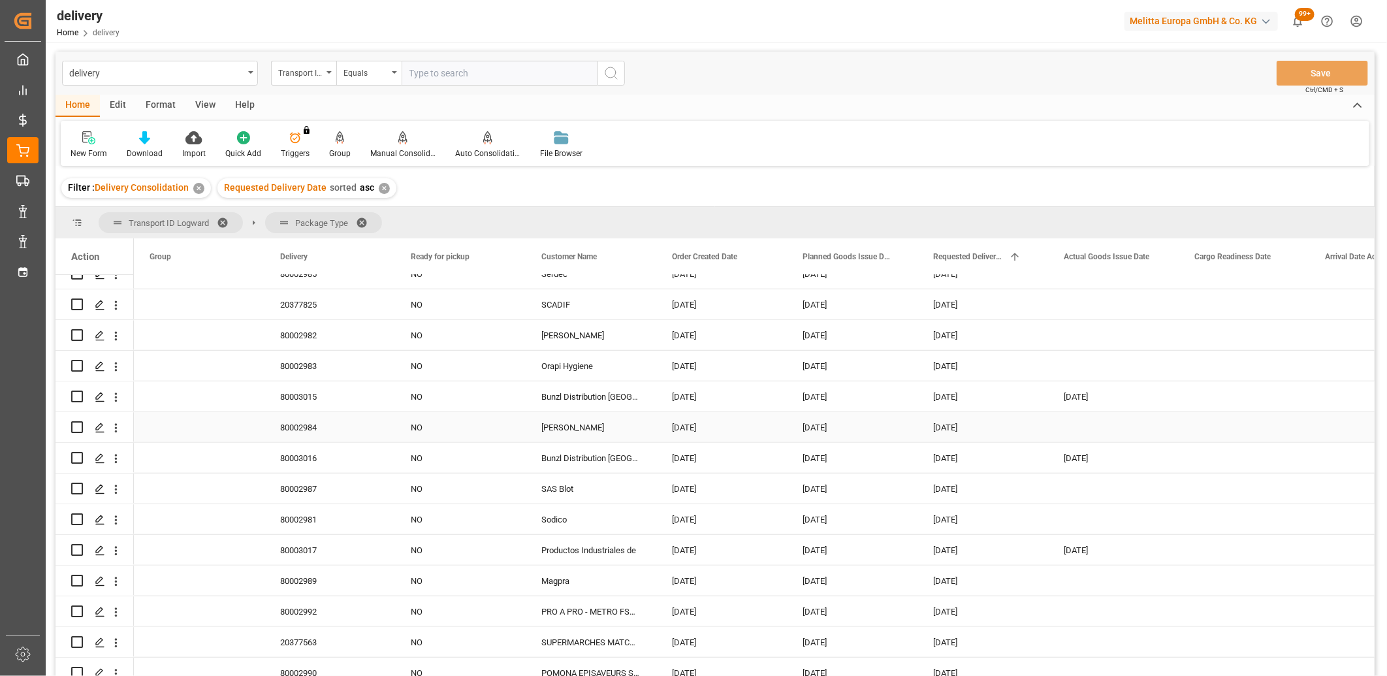
scroll to position [653, 0]
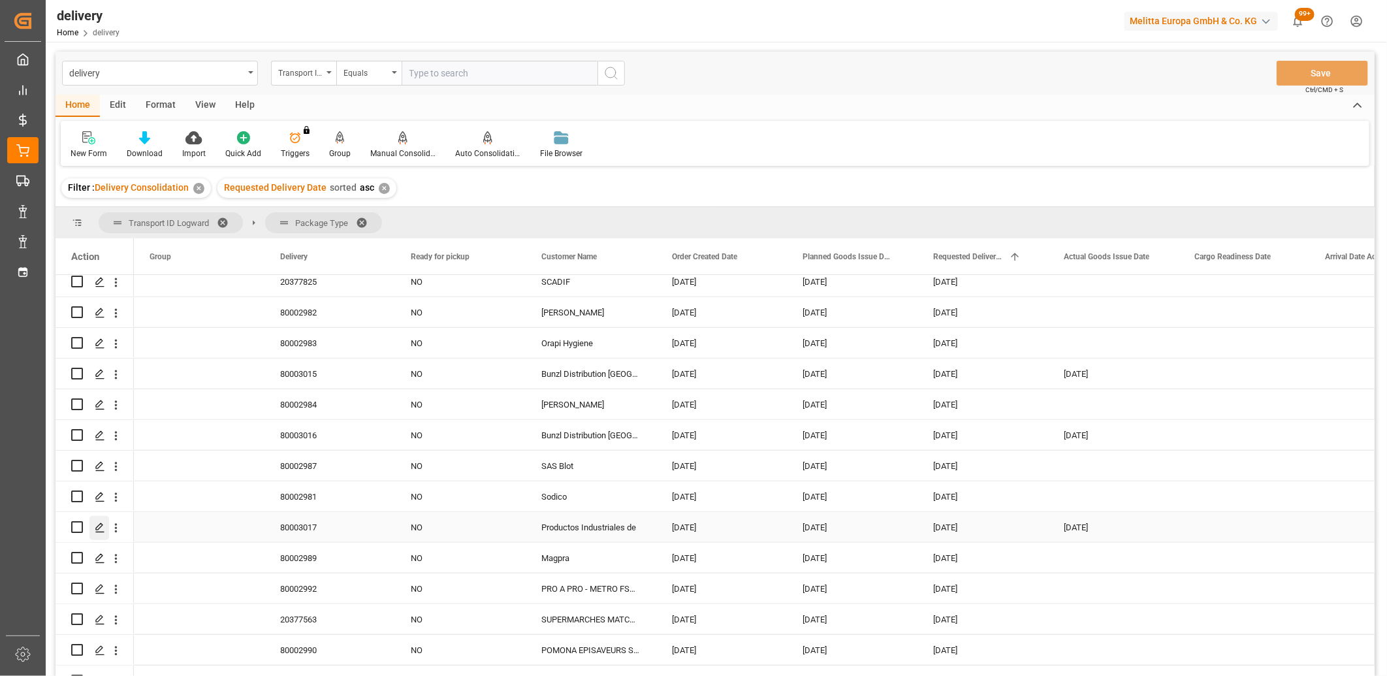
click at [101, 531] on icon "Press SPACE to select this row." at bounding box center [100, 527] width 10 height 10
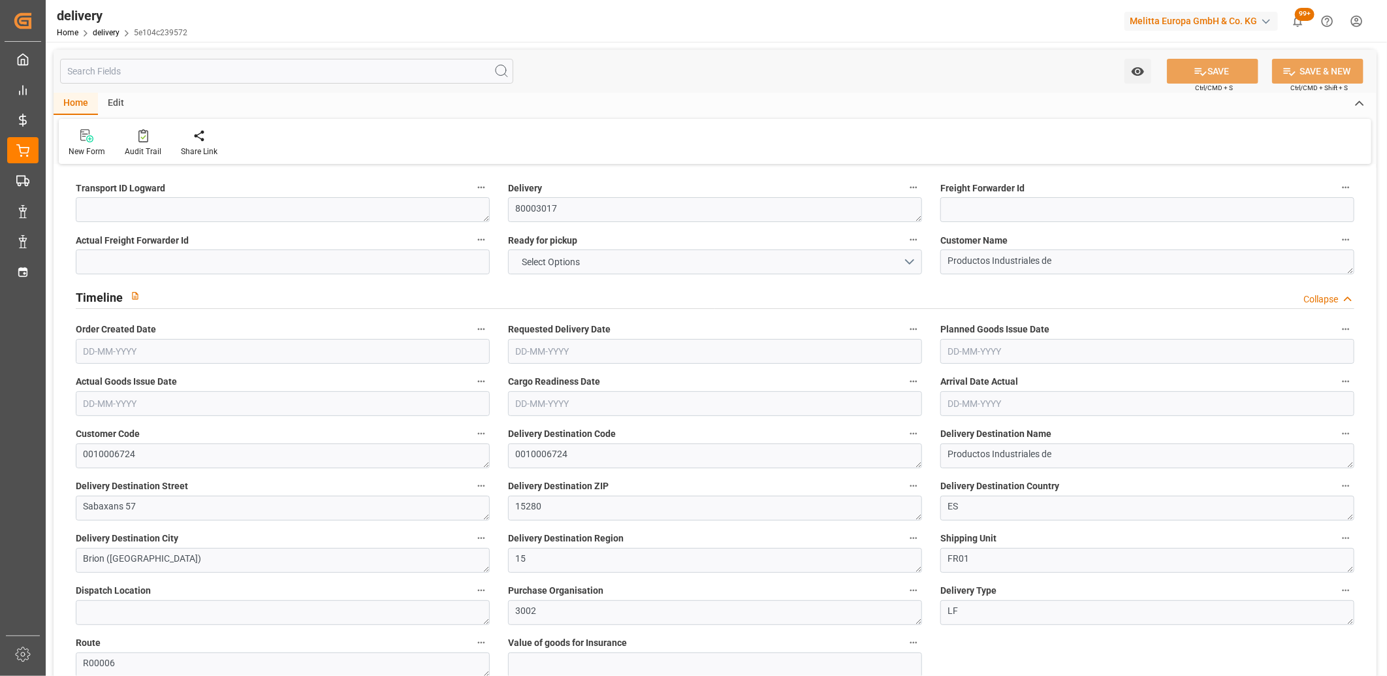
type input "1"
type input "209.546"
type input "258.06"
type input "594.558"
type input "52"
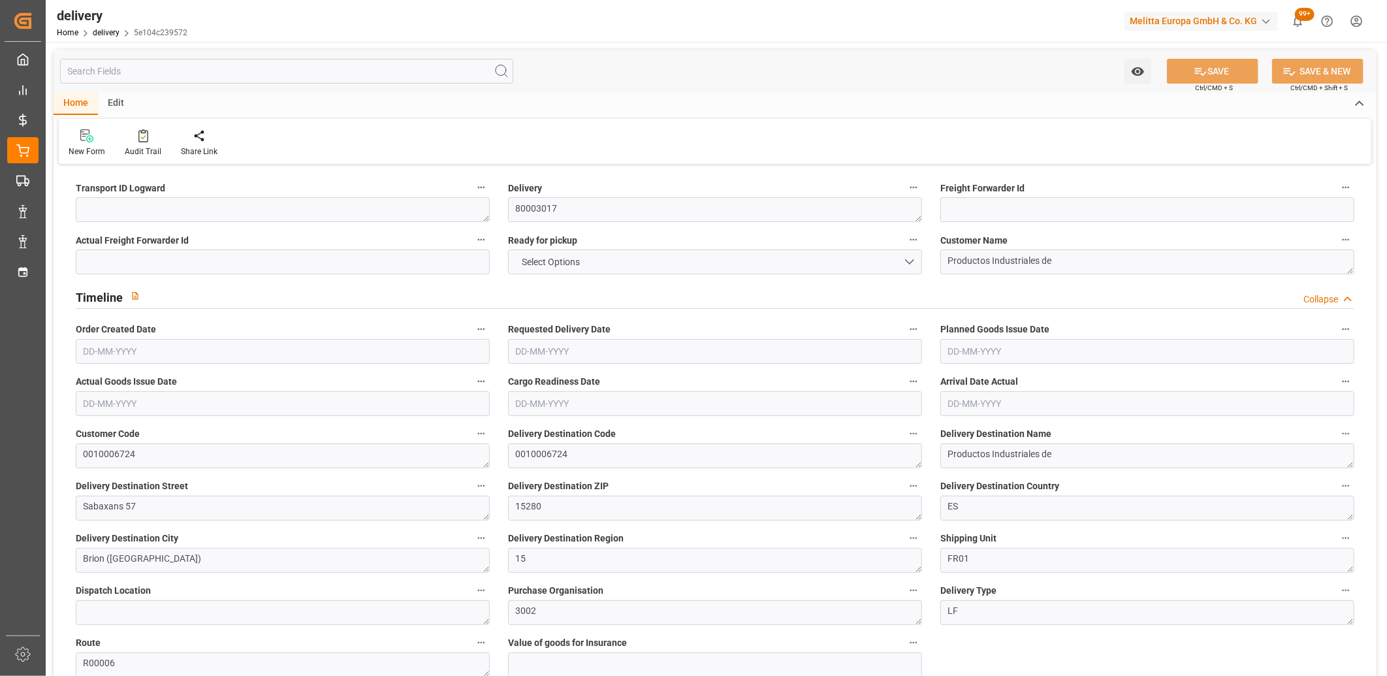
type input "1"
type input "0"
type input "1"
type input "0"
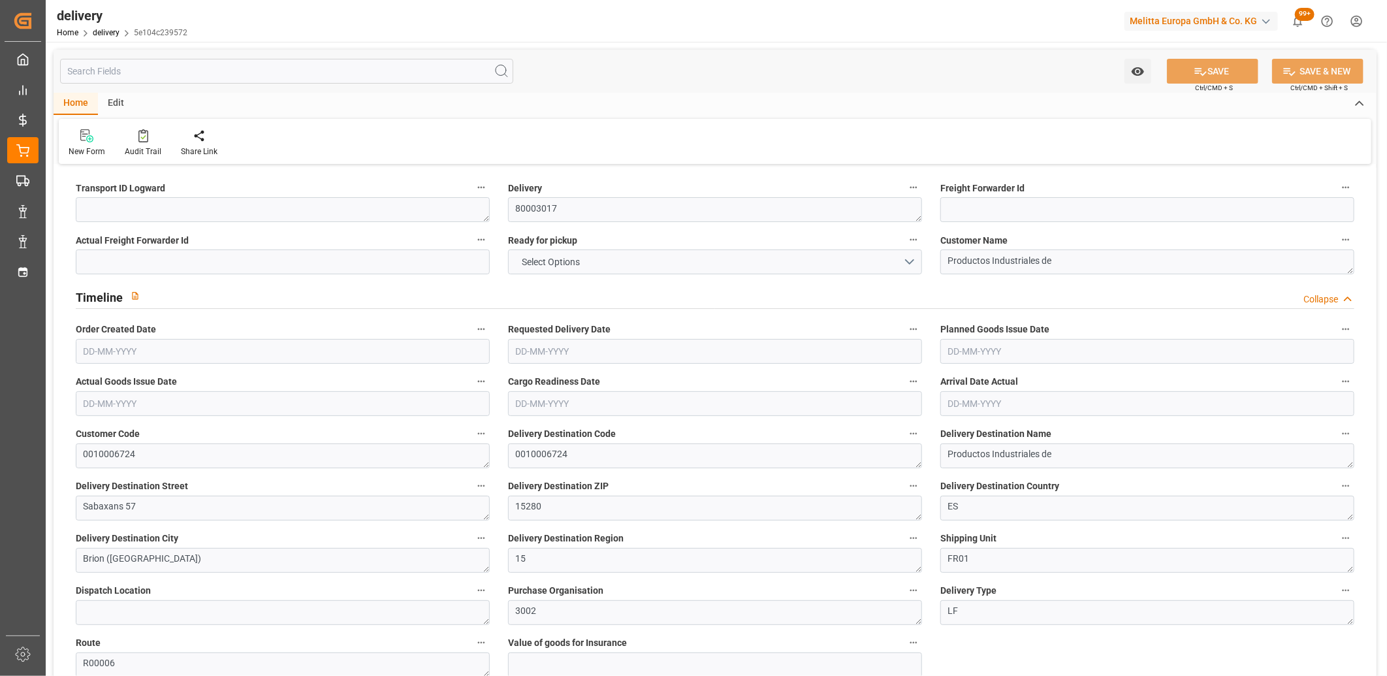
type input "0"
type input "18.72"
type input "1.5"
type input "1.3"
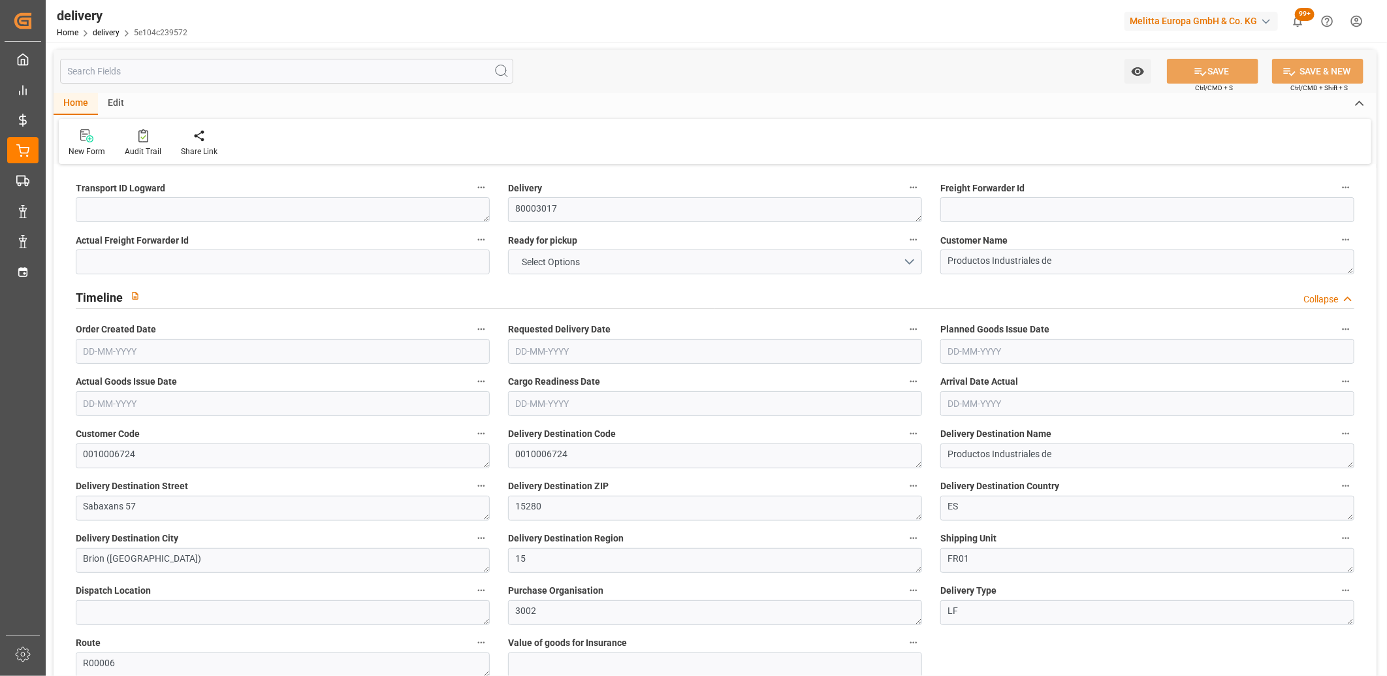
type input "0"
type input "1.5"
type input "234.06"
type input "101"
type input "0"
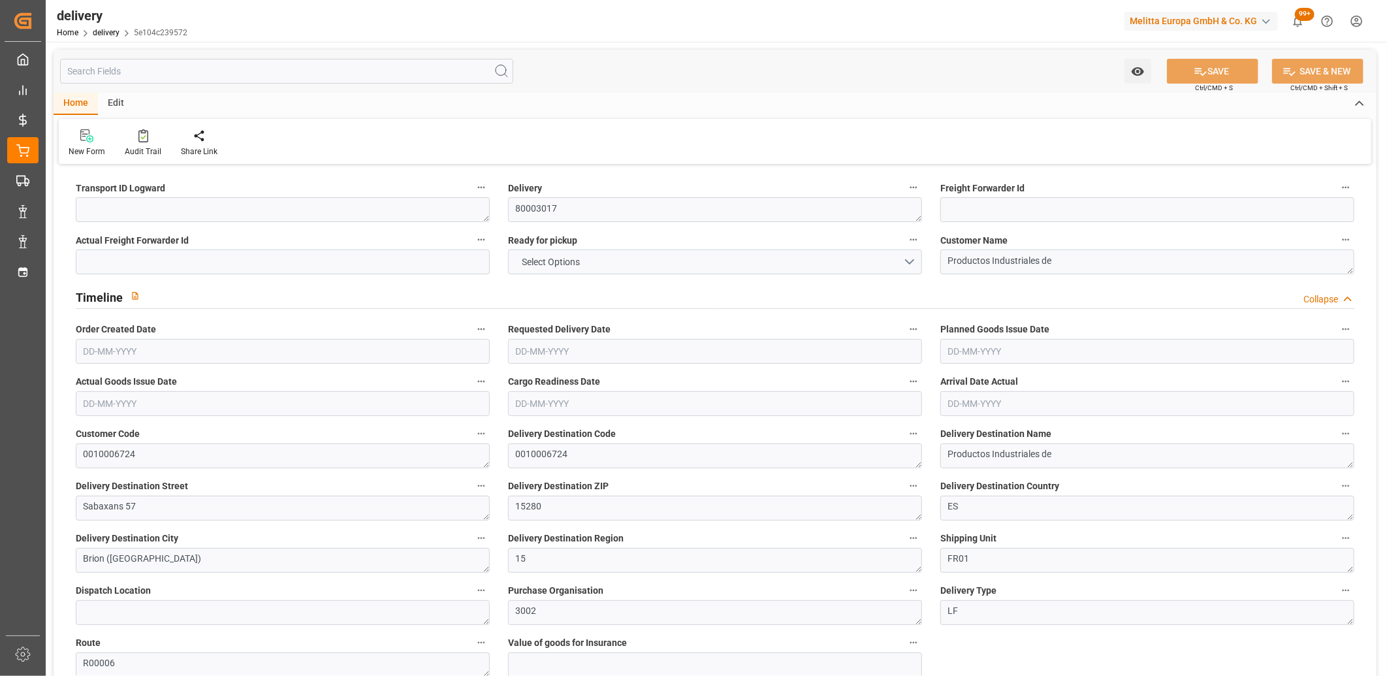
type input "[DATE]"
type input "[DATE] 11:01"
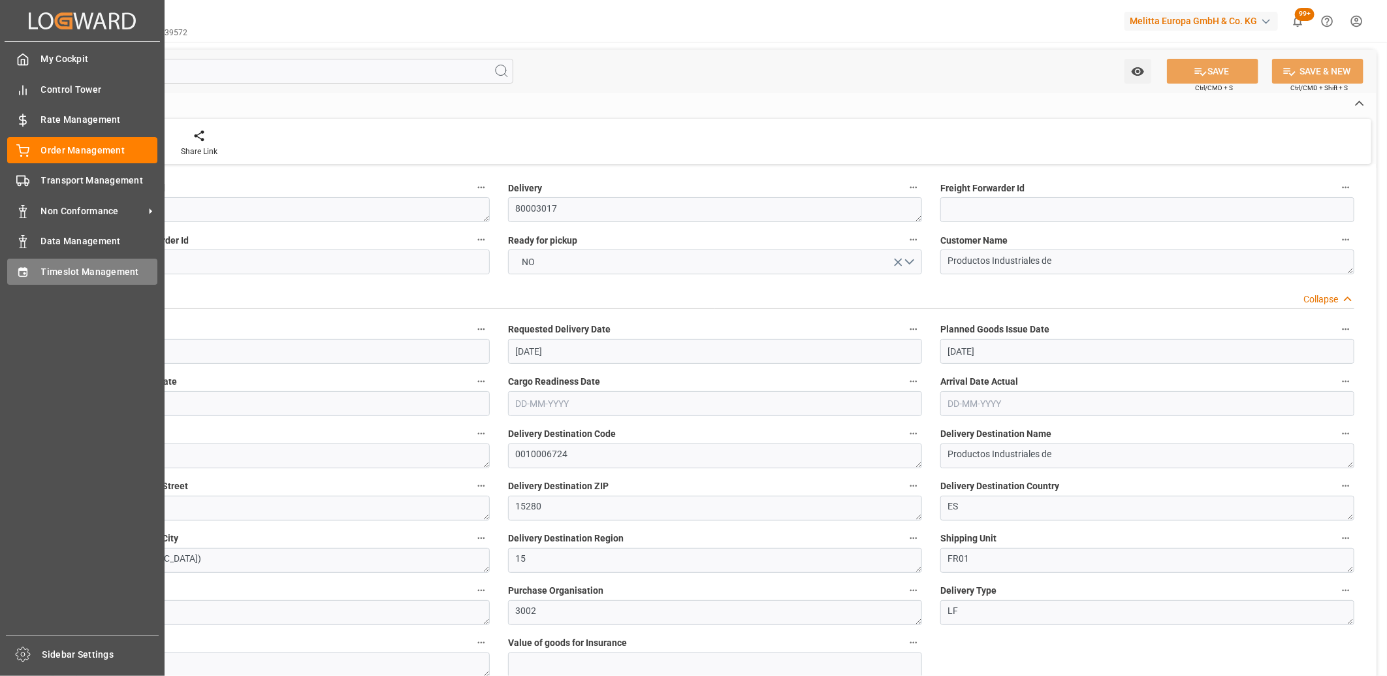
click at [37, 278] on div "Timeslot Management Timeslot Management" at bounding box center [82, 271] width 150 height 25
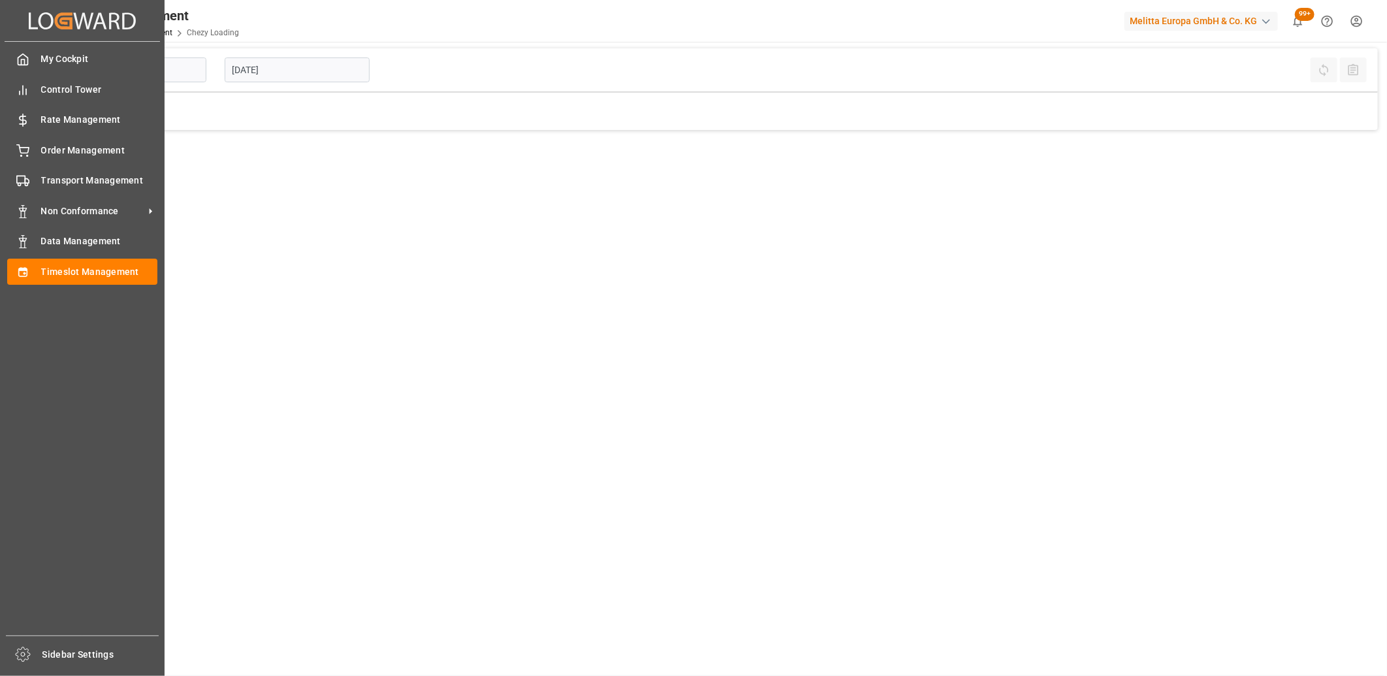
type input "Chezy Loading"
